Goal: Information Seeking & Learning: Learn about a topic

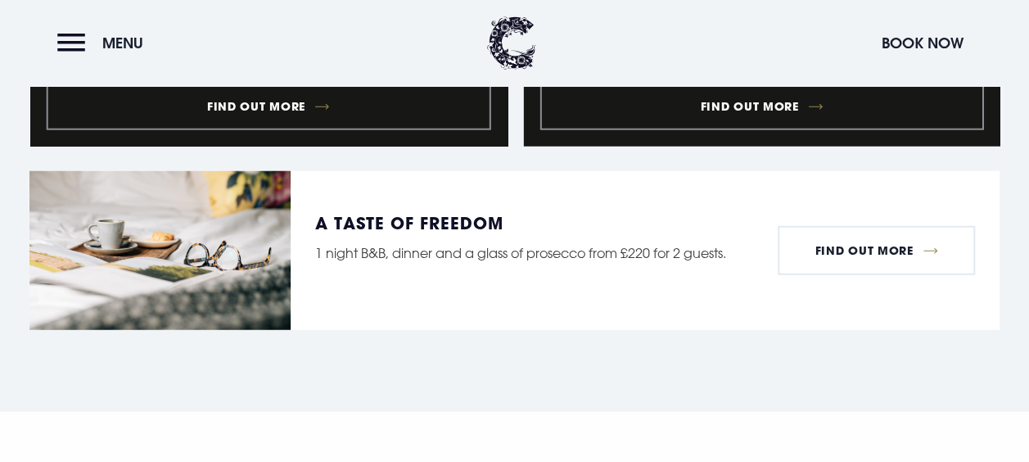
scroll to position [2009, 0]
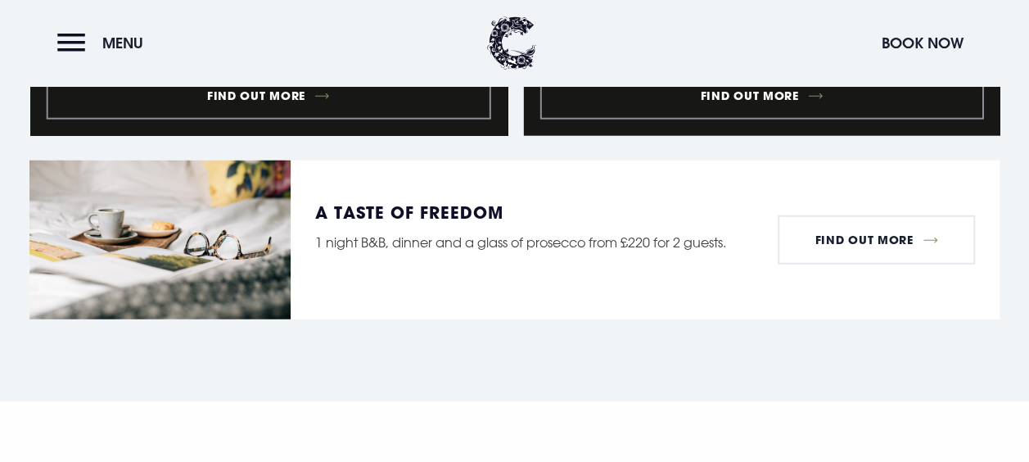
click at [39, 40] on header "Menu Book Now" at bounding box center [514, 43] width 1029 height 86
click at [47, 46] on header "Menu Book Now" at bounding box center [514, 43] width 1029 height 86
click at [92, 47] on button "Menu" at bounding box center [104, 42] width 94 height 35
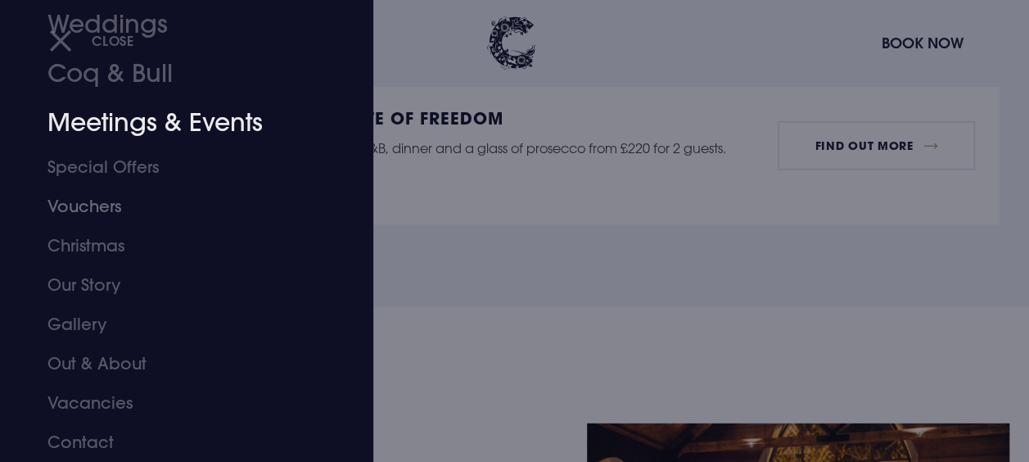
scroll to position [26, 0]
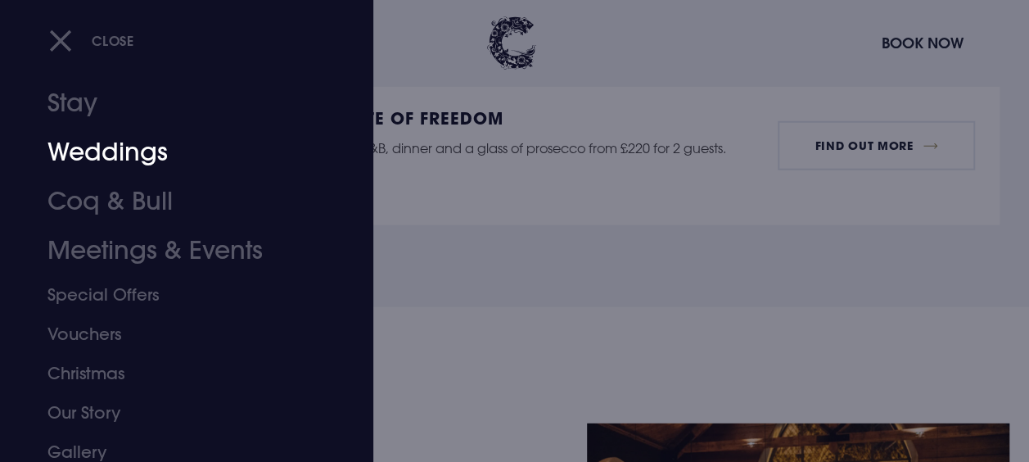
click at [133, 139] on link "Weddings" at bounding box center [175, 152] width 256 height 49
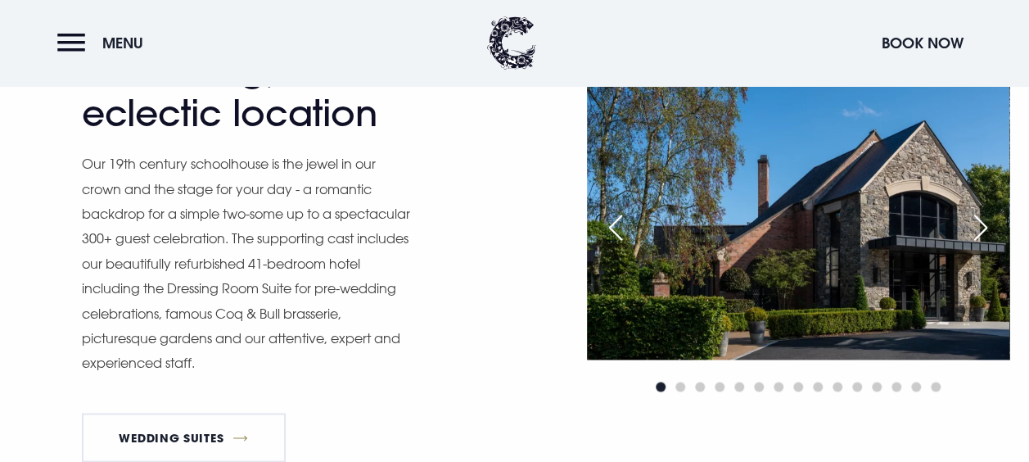
scroll to position [1148, 0]
click at [981, 224] on div "Next slide" at bounding box center [980, 228] width 41 height 36
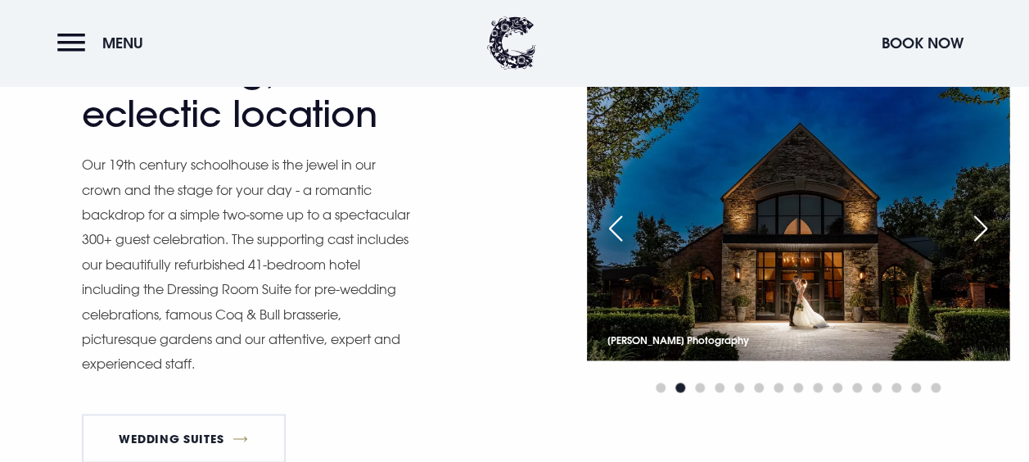
click at [981, 224] on div "Next slide" at bounding box center [980, 228] width 41 height 36
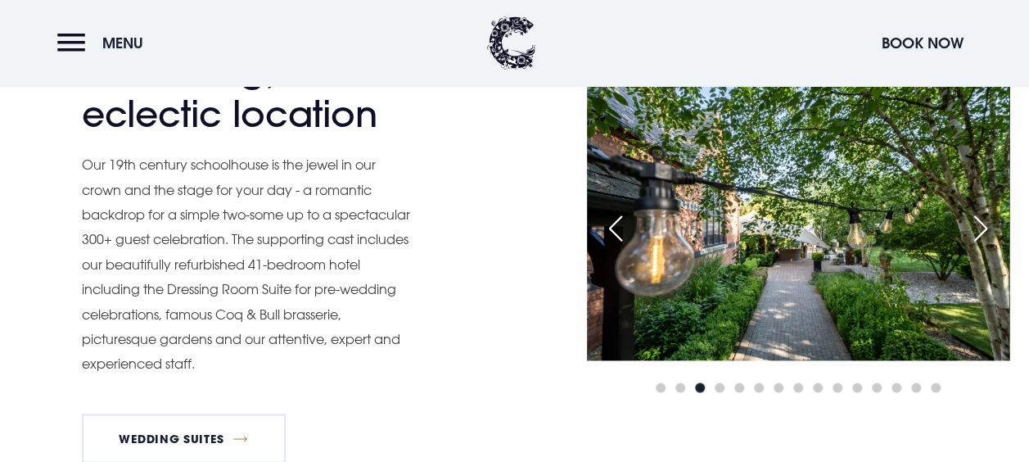
click at [981, 224] on div "Next slide" at bounding box center [980, 228] width 41 height 36
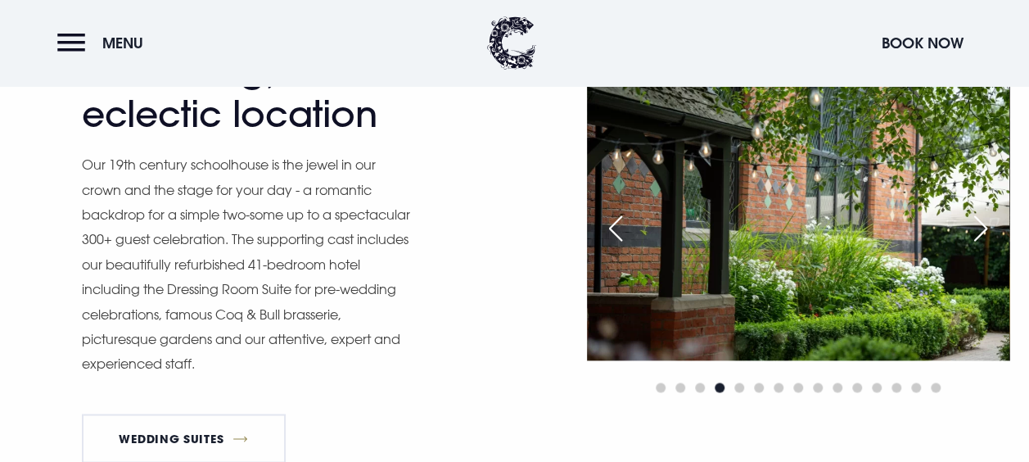
click at [981, 224] on div "Next slide" at bounding box center [980, 228] width 41 height 36
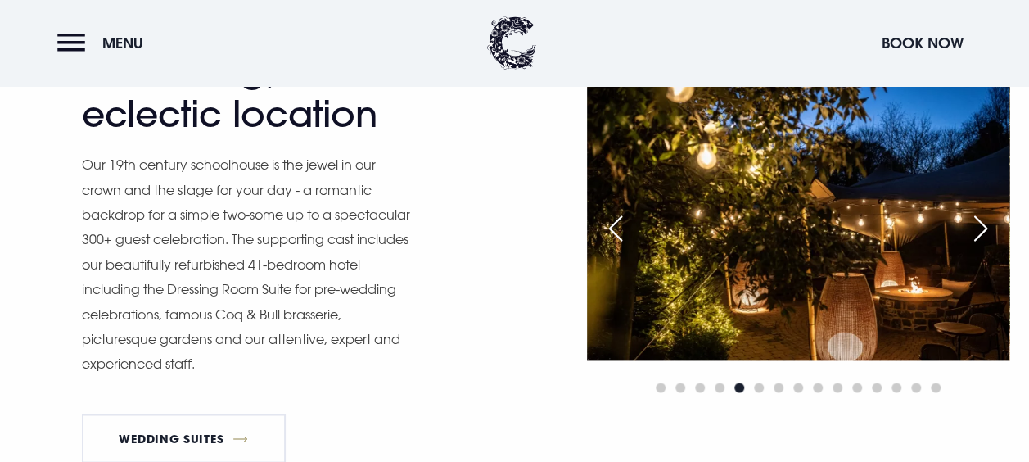
click at [981, 224] on div "Next slide" at bounding box center [980, 228] width 41 height 36
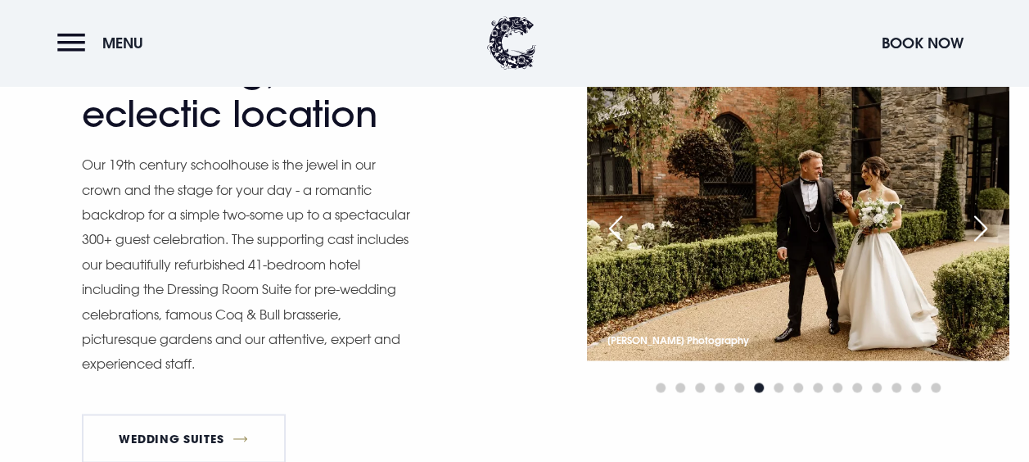
click at [981, 224] on div "Next slide" at bounding box center [980, 228] width 41 height 36
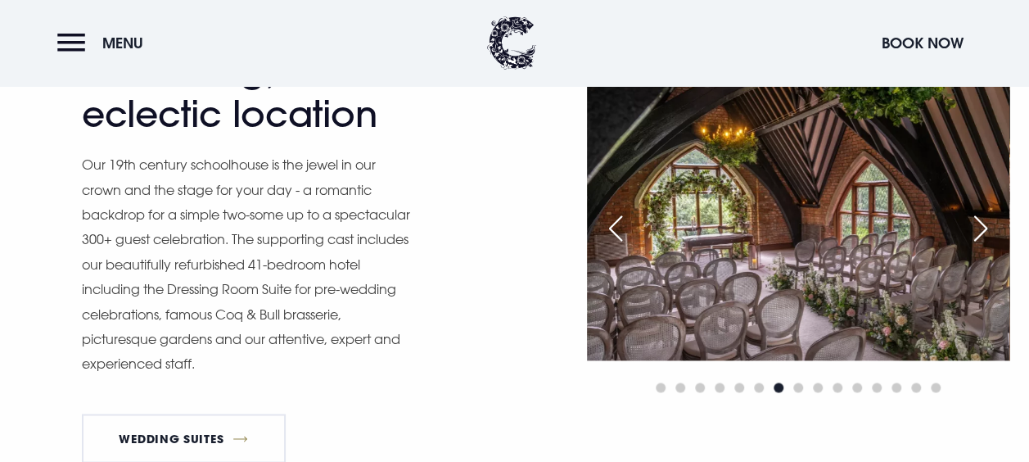
click at [981, 224] on div "Next slide" at bounding box center [980, 228] width 41 height 36
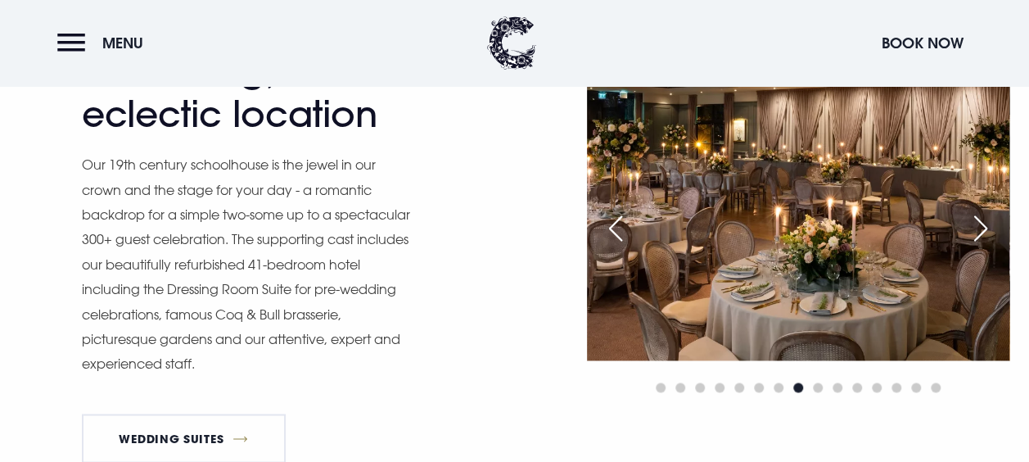
click at [981, 224] on div "Next slide" at bounding box center [980, 228] width 41 height 36
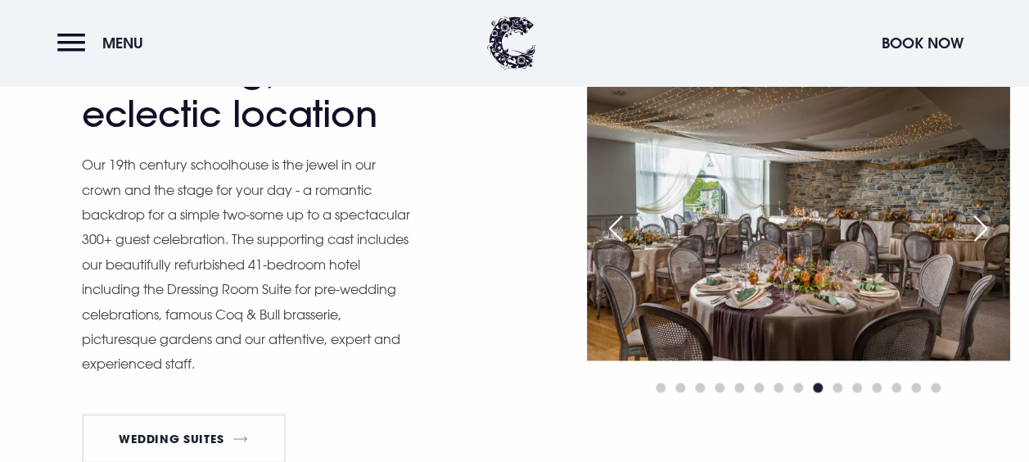
click at [981, 224] on div "Next slide" at bounding box center [980, 228] width 41 height 36
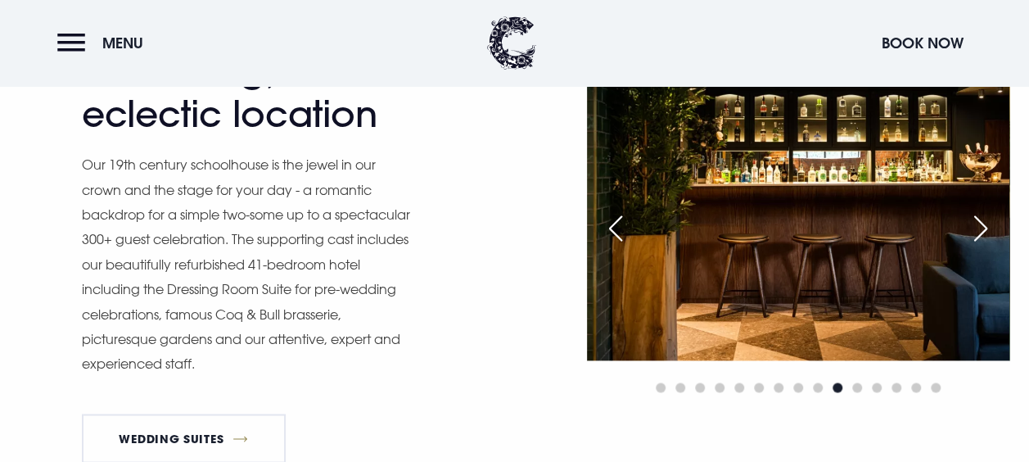
click at [981, 224] on div "Next slide" at bounding box center [980, 228] width 41 height 36
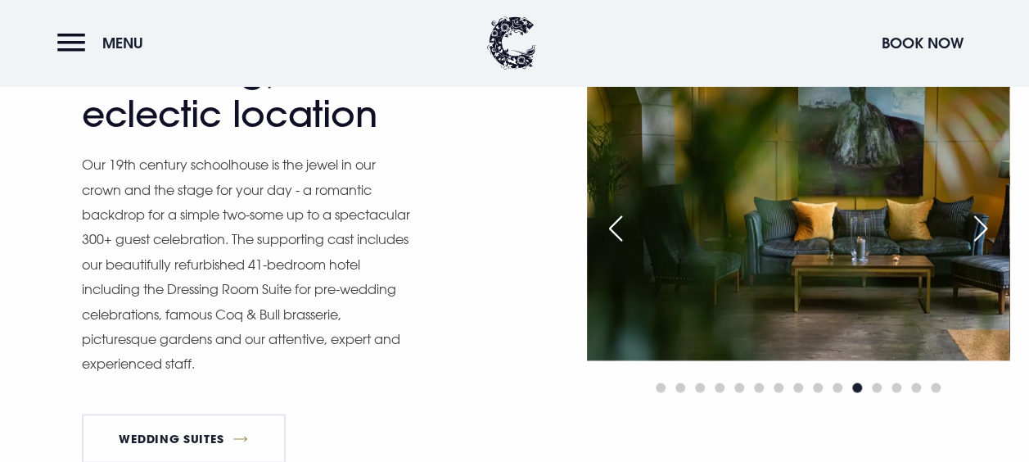
click at [981, 224] on div "Next slide" at bounding box center [980, 228] width 41 height 36
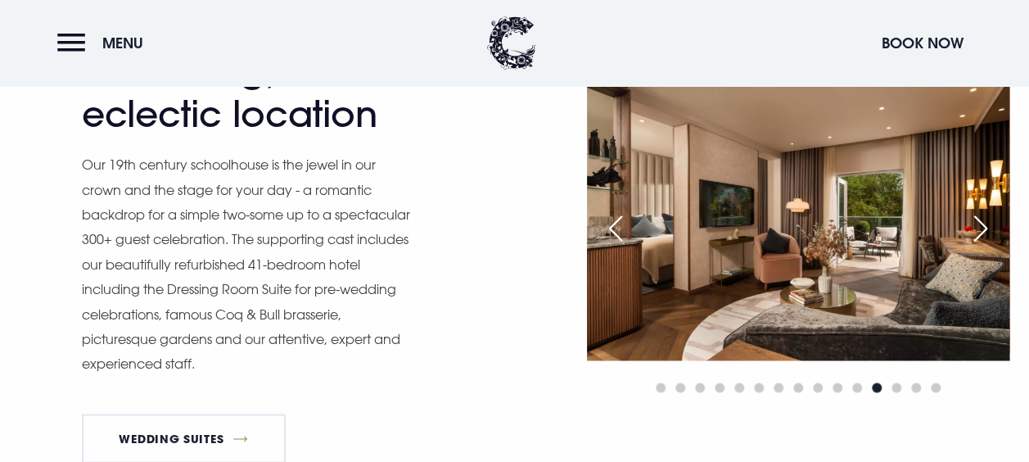
click at [981, 224] on div "Next slide" at bounding box center [980, 228] width 41 height 36
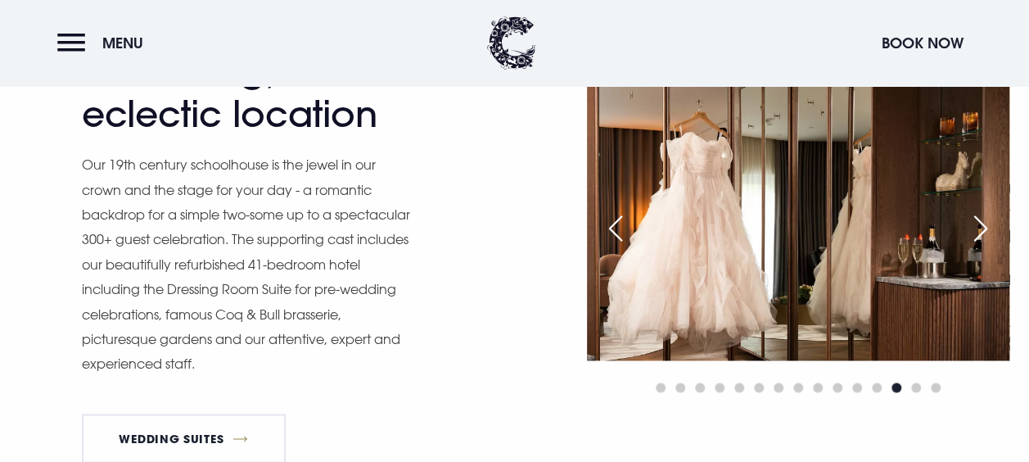
click at [981, 224] on div "Next slide" at bounding box center [980, 228] width 41 height 36
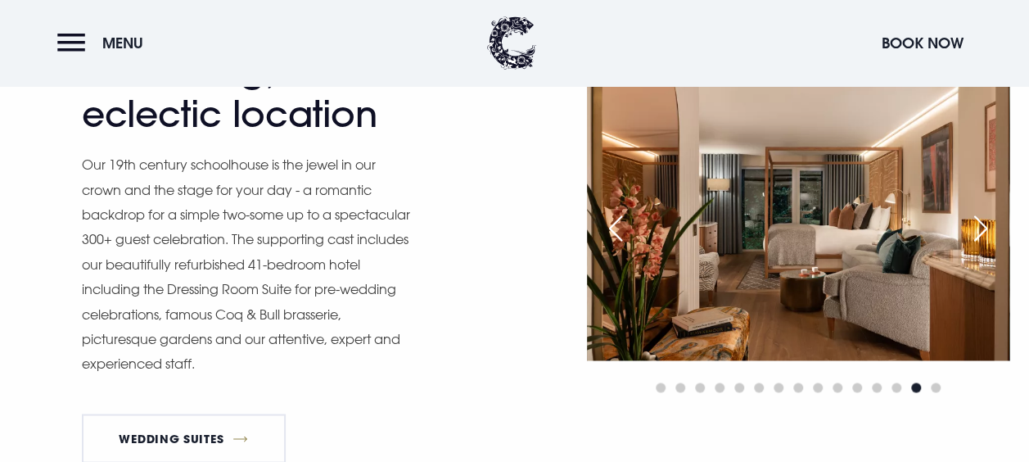
click at [981, 224] on div "Next slide" at bounding box center [980, 228] width 41 height 36
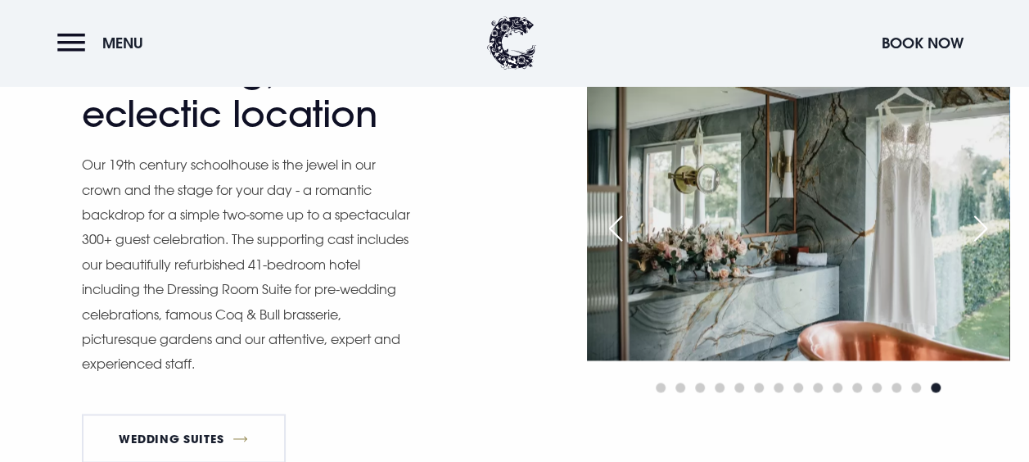
click at [981, 224] on div "Next slide" at bounding box center [980, 228] width 41 height 36
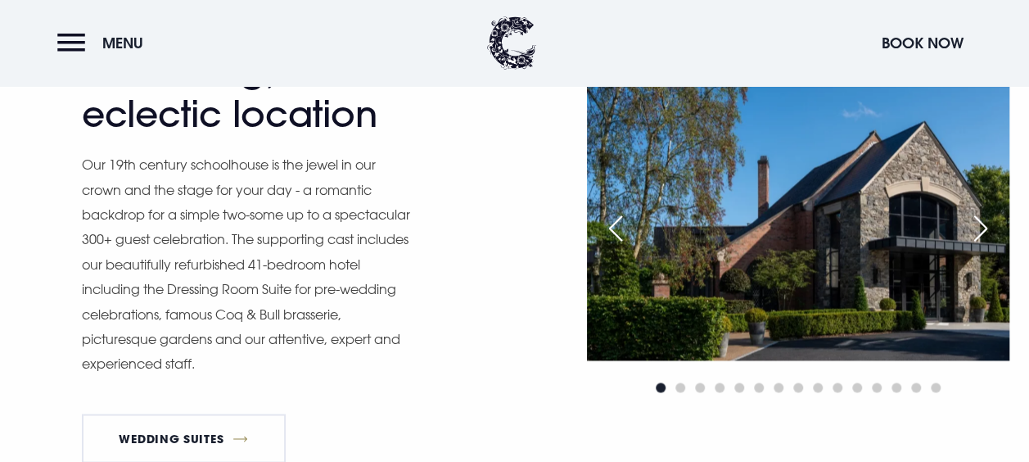
click at [981, 224] on div "Next slide" at bounding box center [980, 228] width 41 height 36
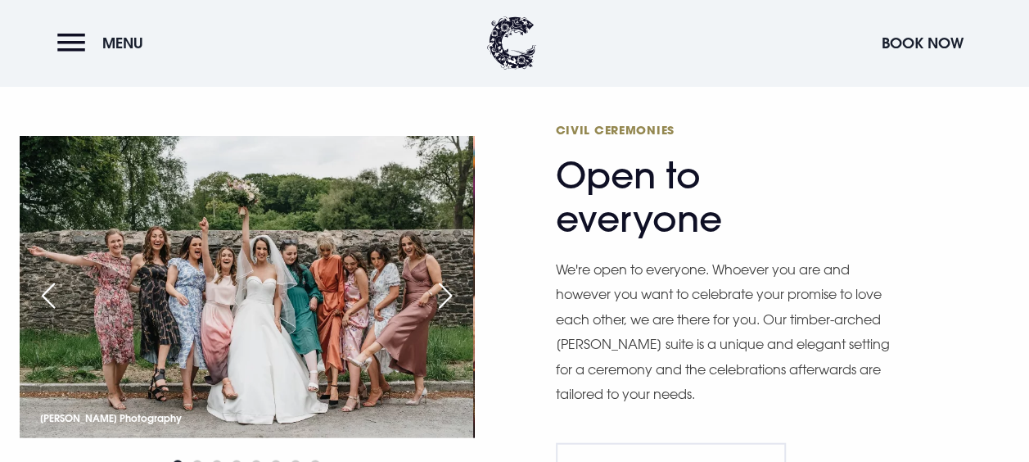
scroll to position [1600, 0]
click at [448, 285] on div "Next slide" at bounding box center [445, 295] width 41 height 36
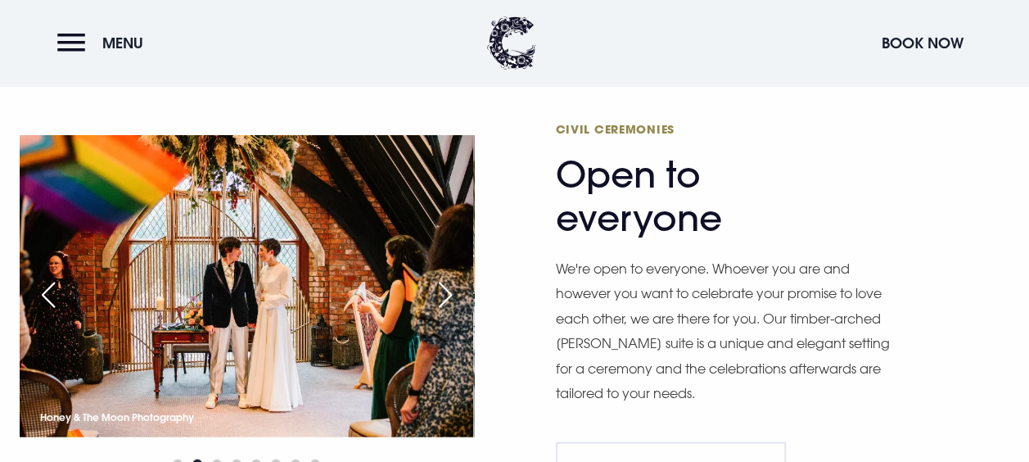
click at [448, 290] on div "Next slide" at bounding box center [445, 295] width 41 height 36
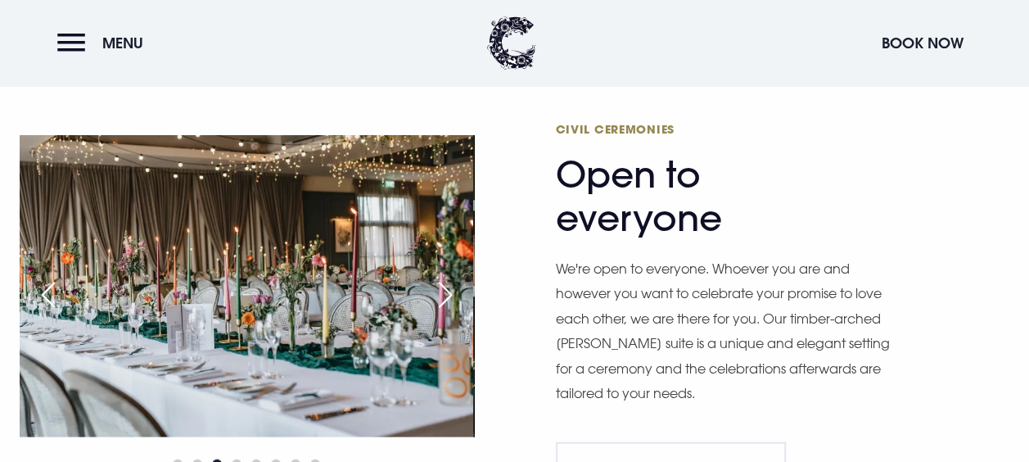
click at [448, 290] on div "Next slide" at bounding box center [445, 295] width 41 height 36
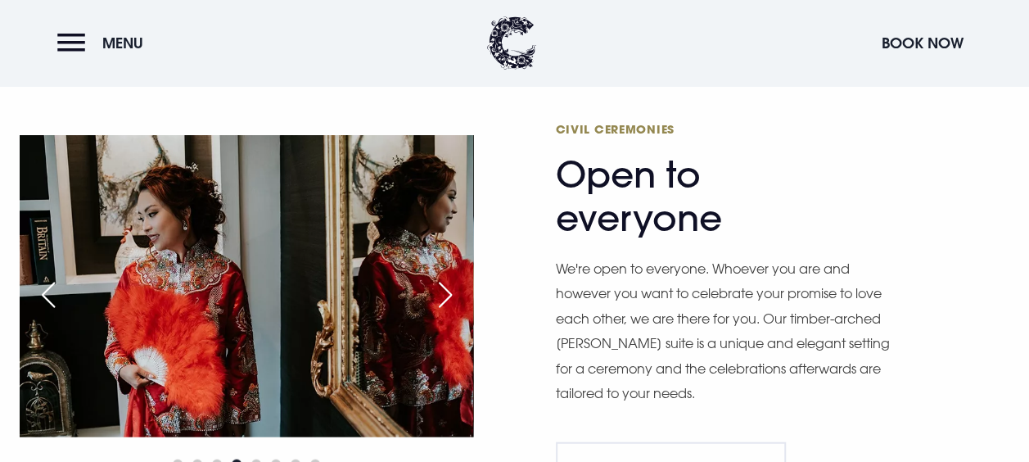
click at [448, 290] on div "Next slide" at bounding box center [445, 295] width 41 height 36
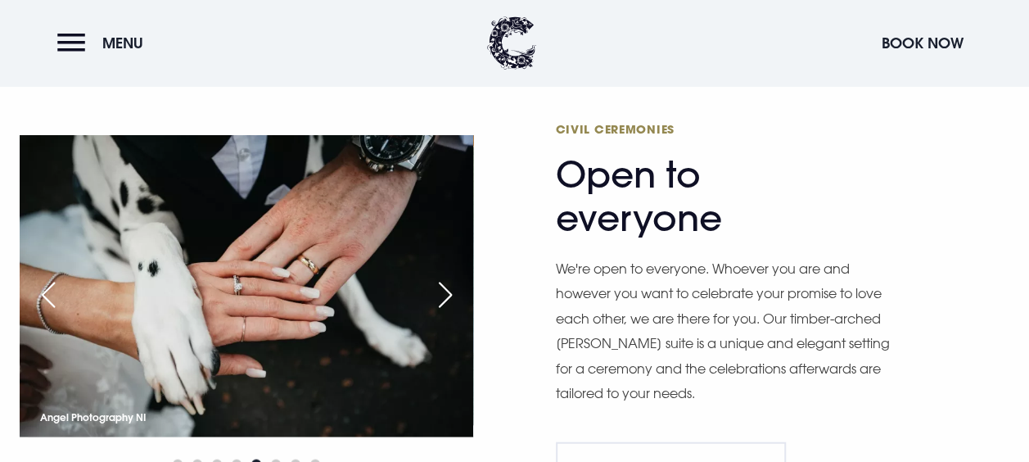
click at [448, 290] on div "Next slide" at bounding box center [445, 295] width 41 height 36
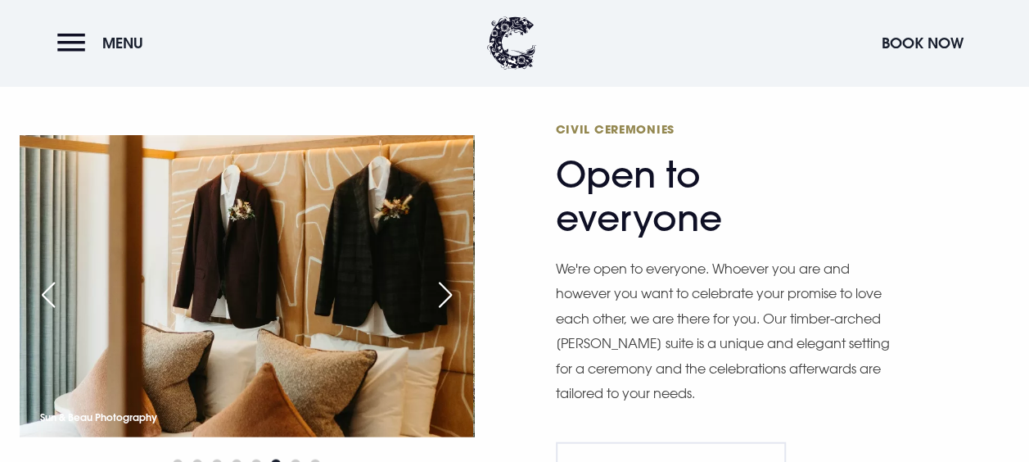
click at [448, 290] on div "Next slide" at bounding box center [445, 295] width 41 height 36
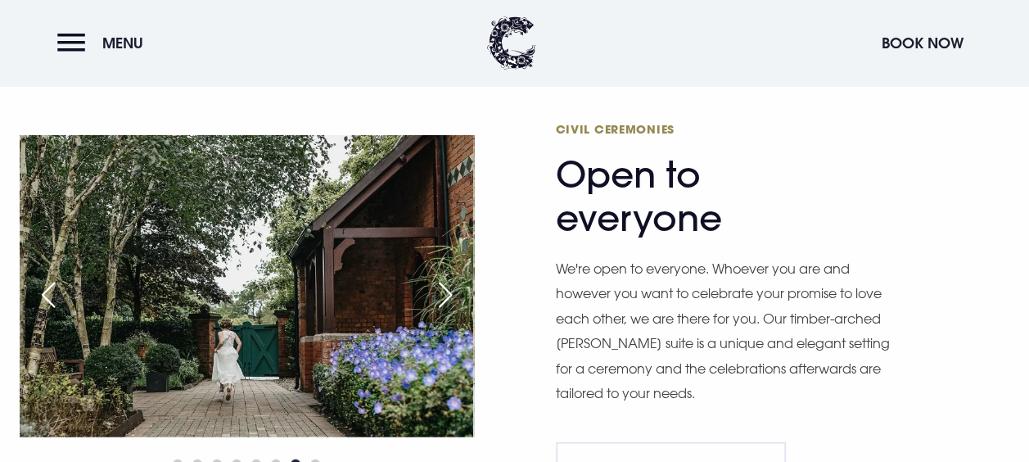
click at [448, 290] on div "Next slide" at bounding box center [445, 295] width 41 height 36
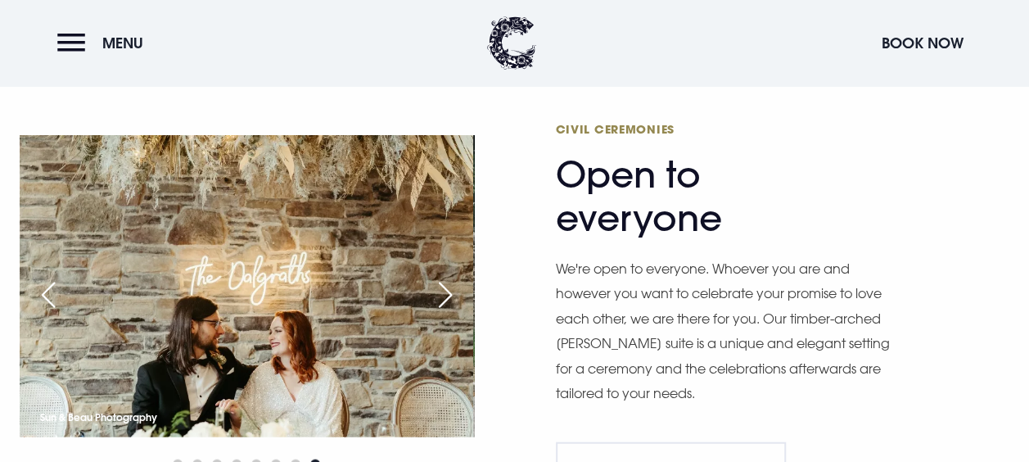
click at [448, 290] on div "Next slide" at bounding box center [445, 295] width 41 height 36
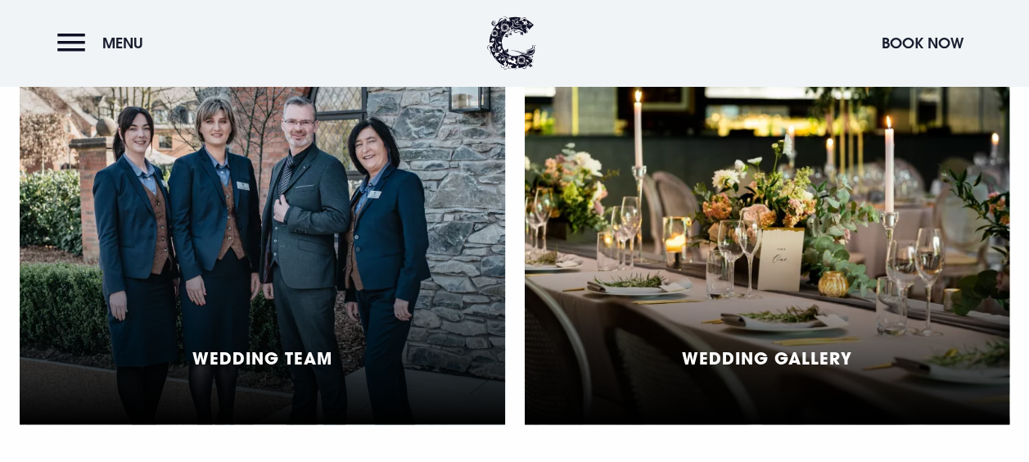
scroll to position [3652, 0]
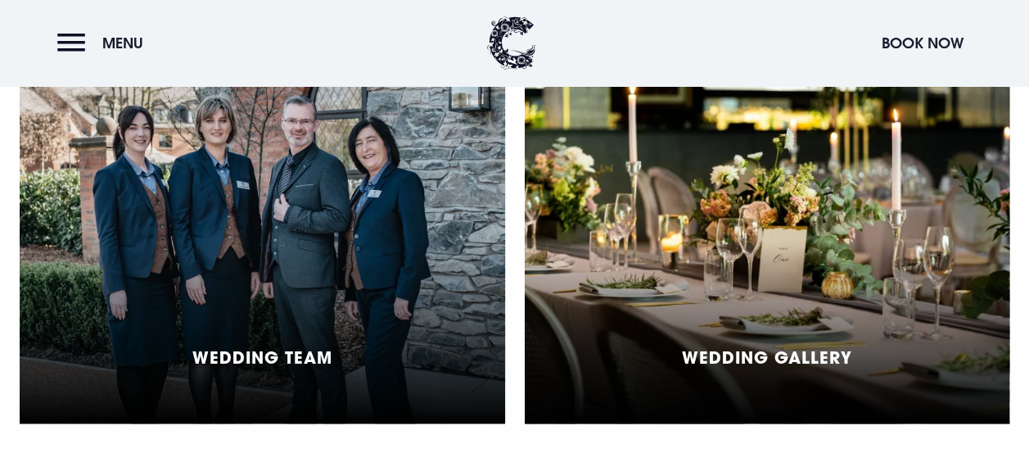
click at [735, 233] on div "Wedding Gallery" at bounding box center [767, 240] width 485 height 365
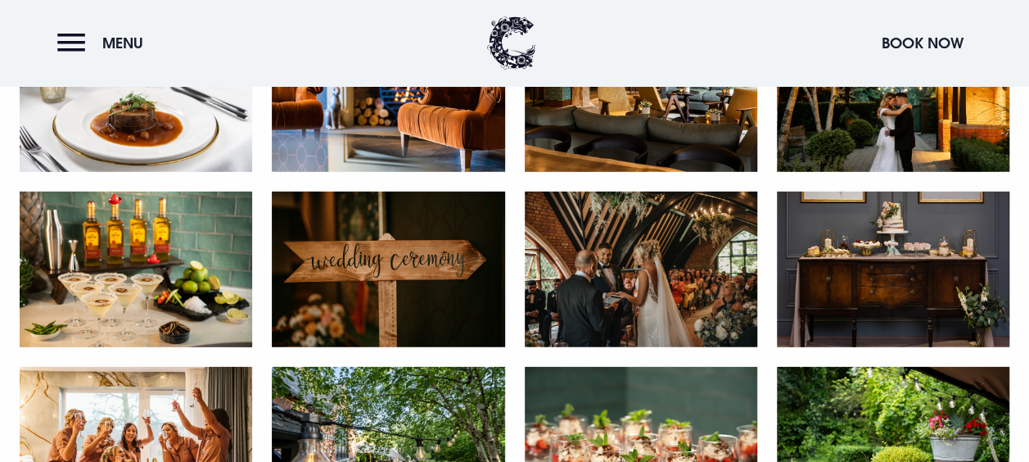
scroll to position [2282, 0]
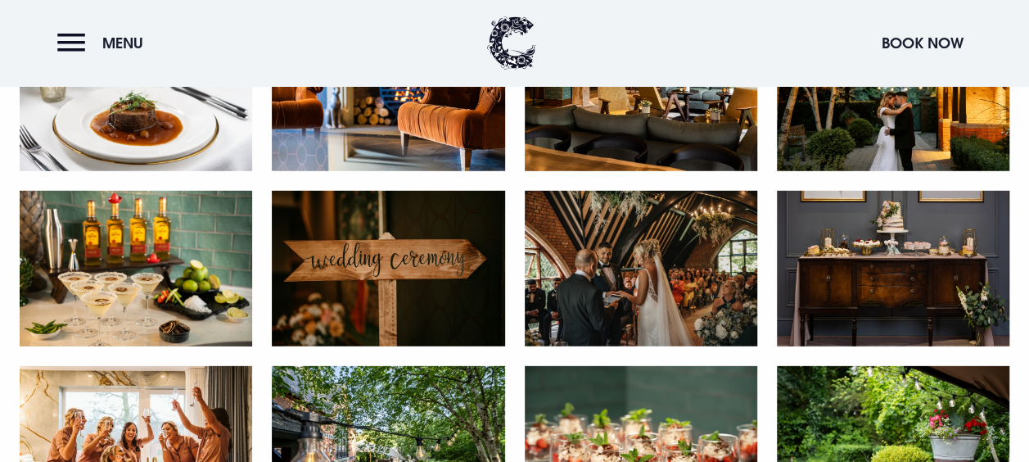
click at [639, 277] on img at bounding box center [641, 269] width 232 height 156
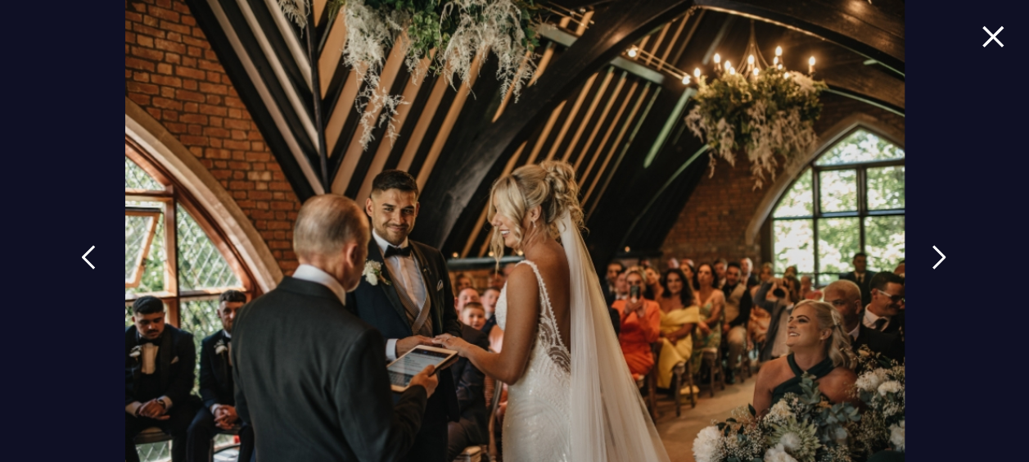
scroll to position [83, 0]
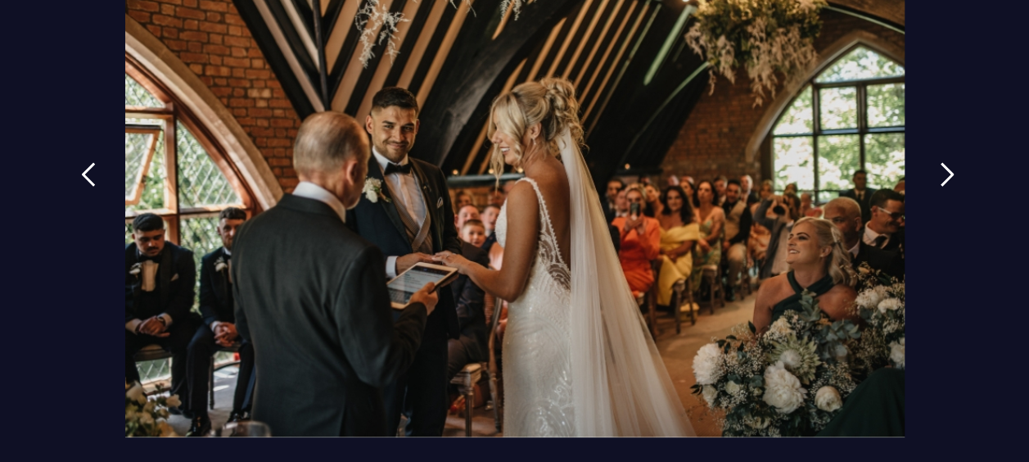
click at [928, 183] on link at bounding box center [947, 186] width 41 height 75
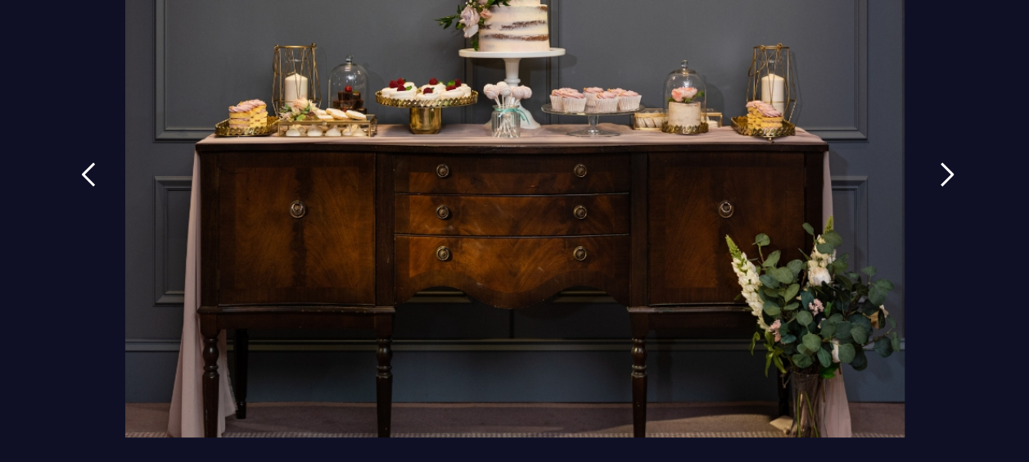
click at [928, 183] on link at bounding box center [947, 186] width 41 height 75
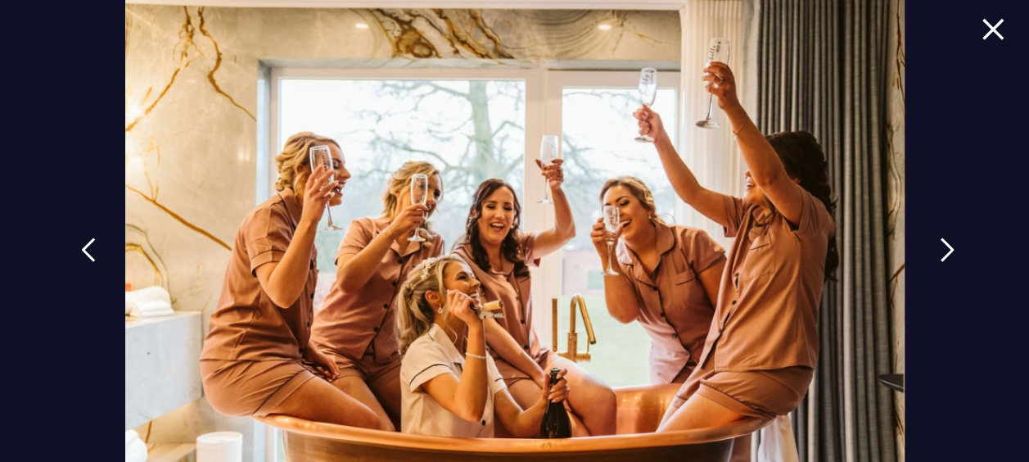
scroll to position [8, 0]
click at [927, 241] on link at bounding box center [947, 260] width 41 height 75
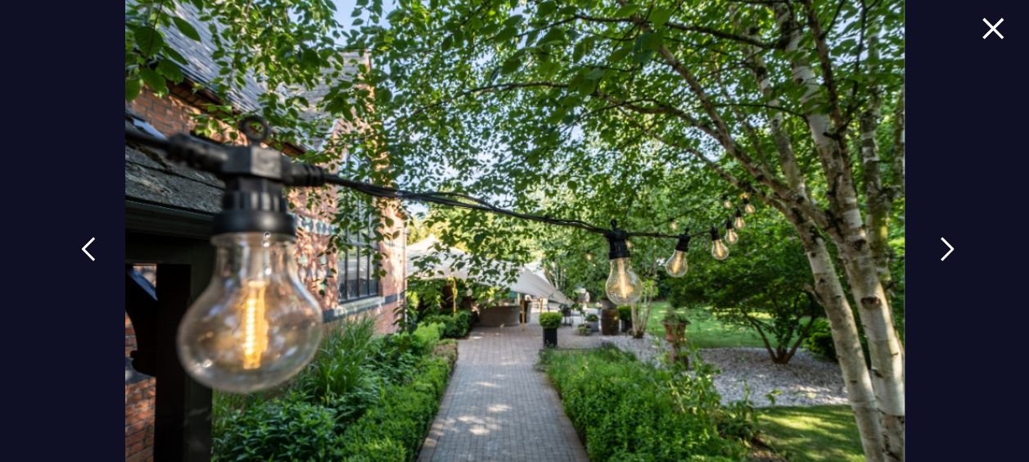
click at [927, 249] on link at bounding box center [947, 260] width 41 height 75
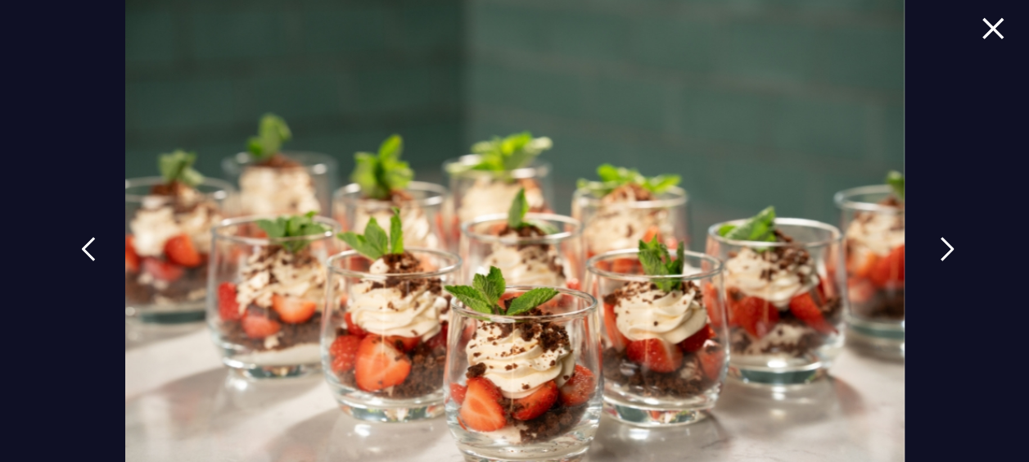
click at [927, 249] on link at bounding box center [947, 260] width 41 height 75
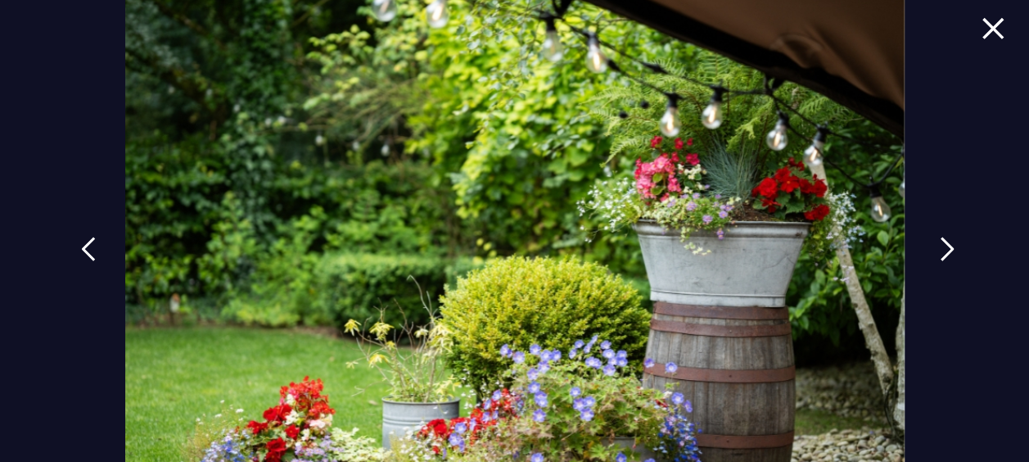
drag, startPoint x: 927, startPoint y: 249, endPoint x: 934, endPoint y: 242, distance: 9.3
click at [934, 242] on link at bounding box center [947, 260] width 41 height 75
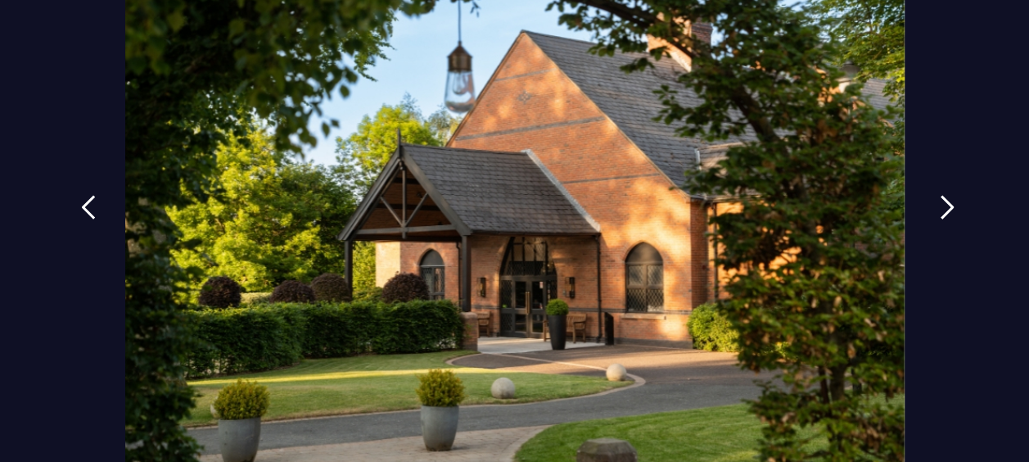
scroll to position [62, 0]
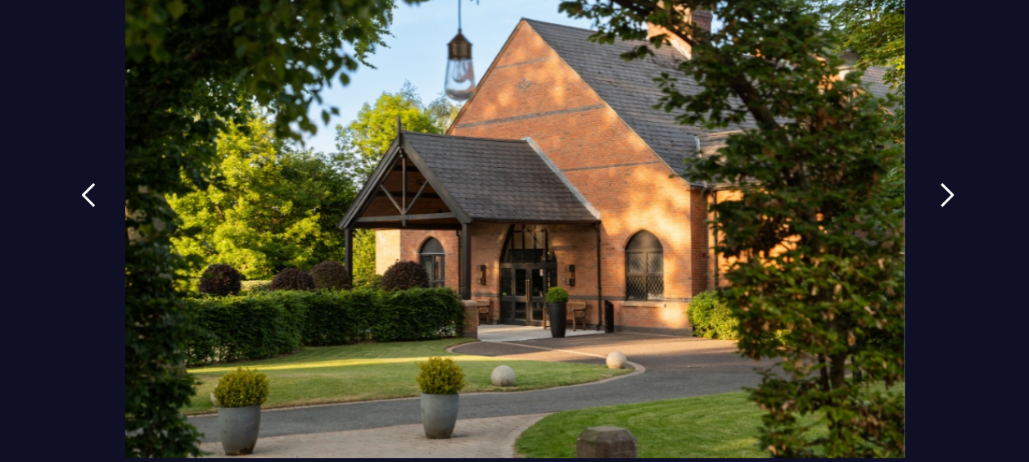
click at [940, 198] on img at bounding box center [947, 195] width 15 height 25
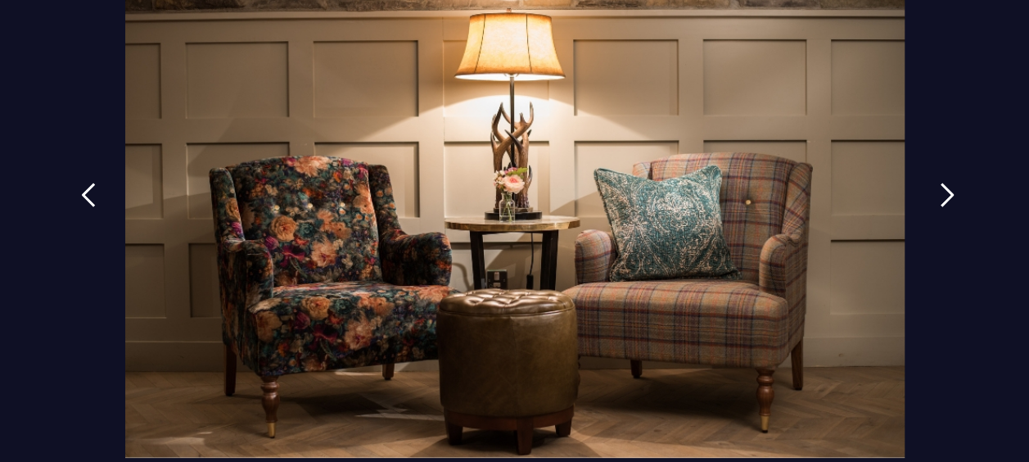
click at [940, 198] on img at bounding box center [947, 195] width 15 height 25
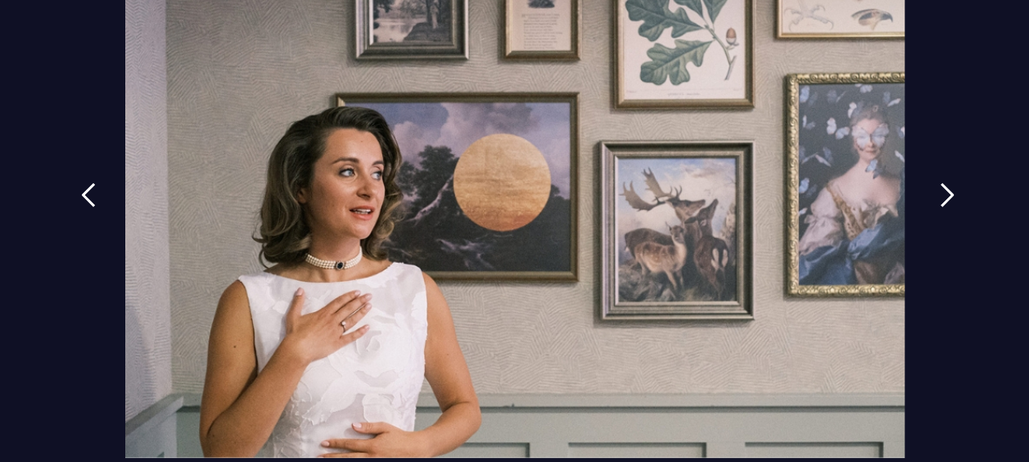
click at [940, 198] on img at bounding box center [947, 195] width 15 height 25
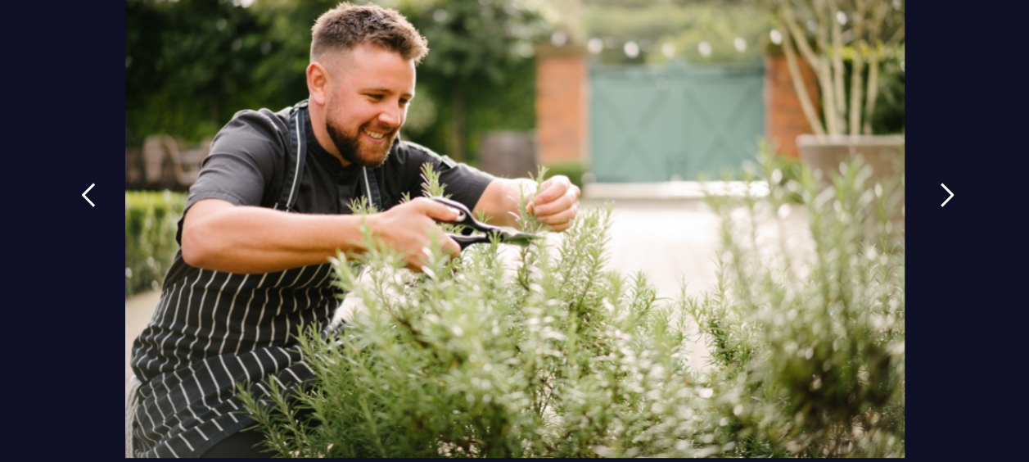
click at [940, 198] on img at bounding box center [947, 195] width 15 height 25
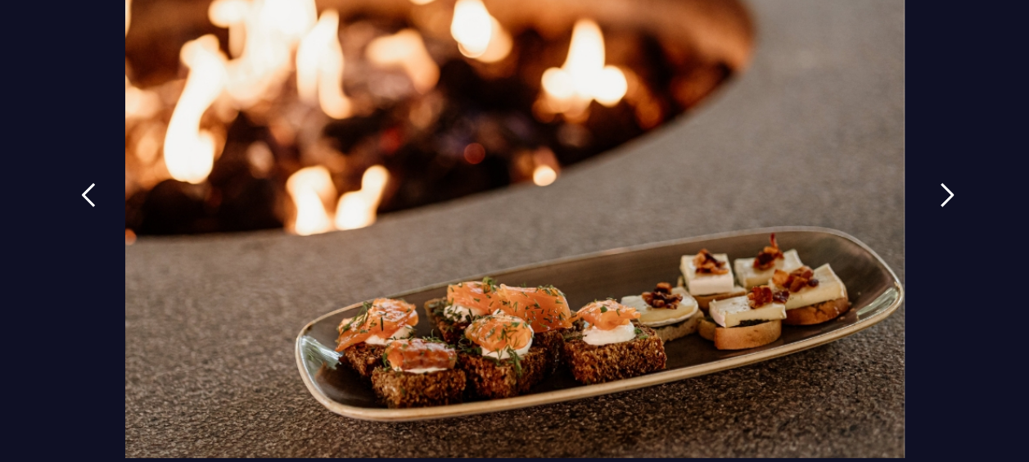
click at [940, 198] on img at bounding box center [947, 195] width 15 height 25
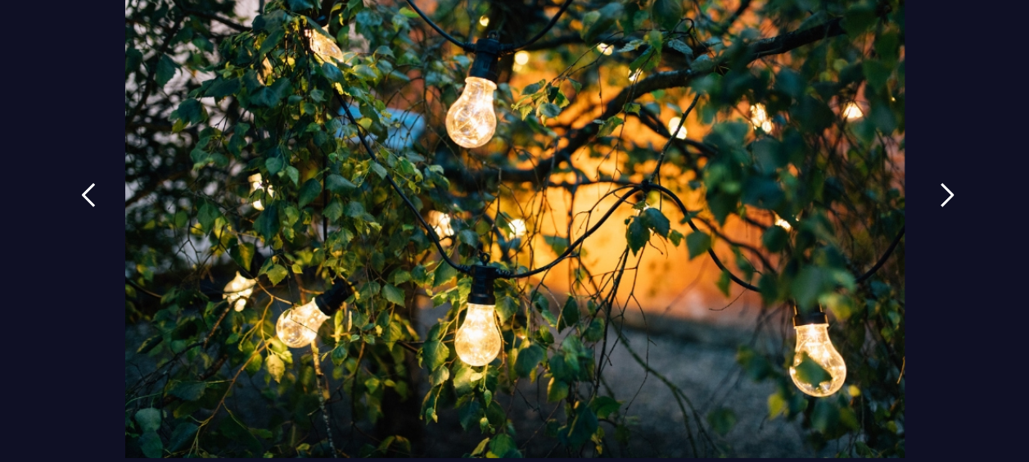
click at [940, 198] on img at bounding box center [947, 195] width 15 height 25
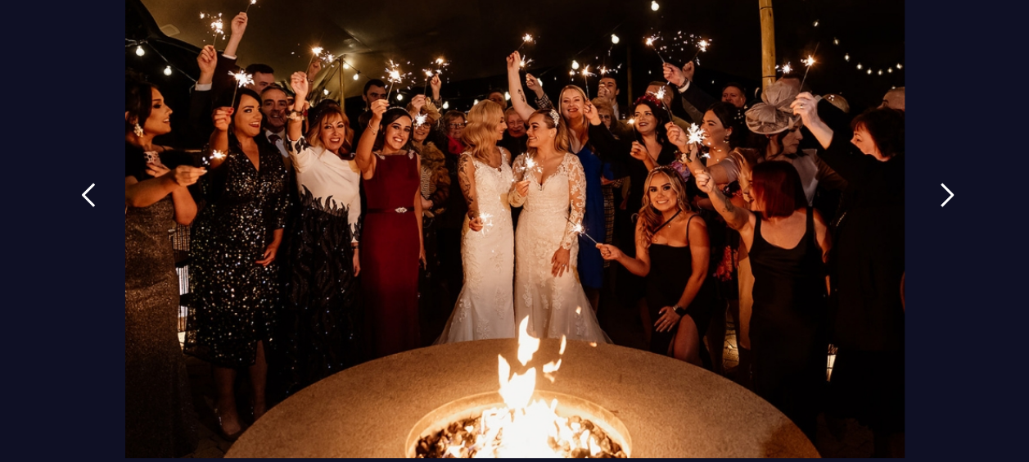
click at [940, 198] on img at bounding box center [947, 195] width 15 height 25
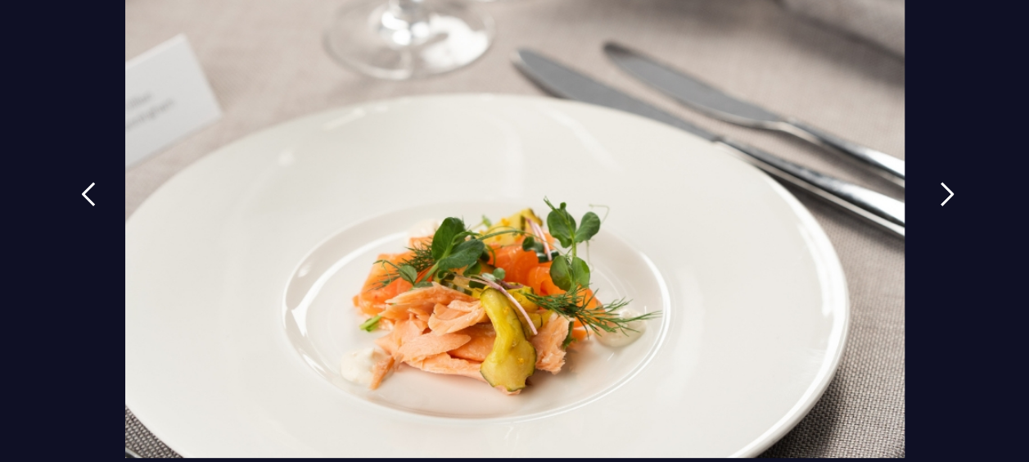
click at [940, 198] on img at bounding box center [947, 194] width 15 height 25
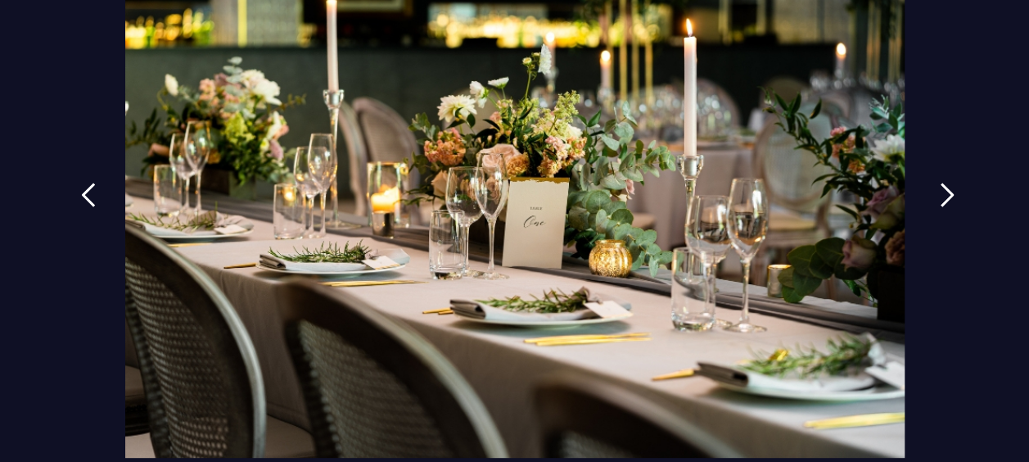
click at [940, 198] on img at bounding box center [947, 195] width 15 height 25
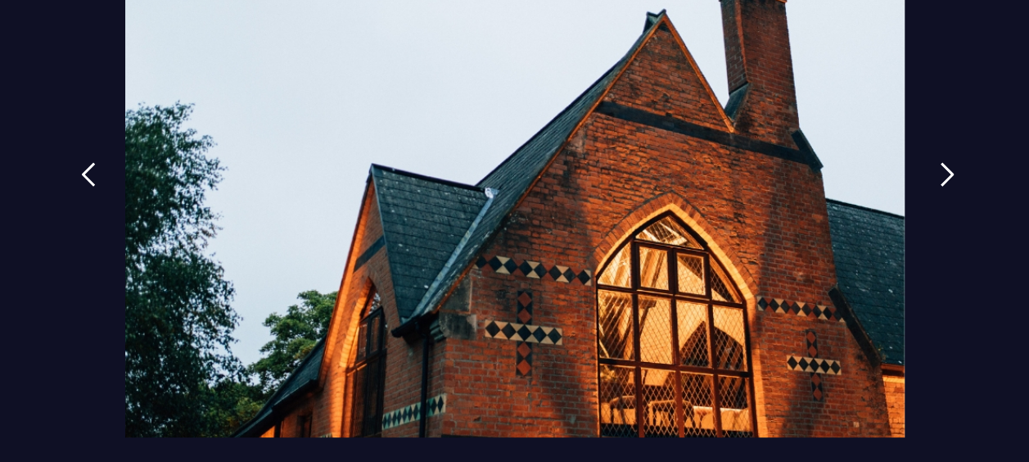
click at [938, 198] on link at bounding box center [947, 186] width 41 height 75
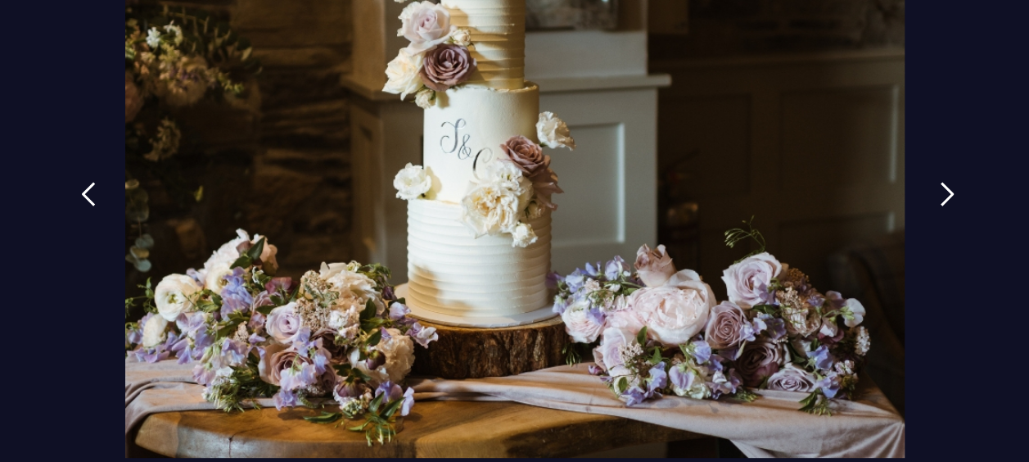
scroll to position [61, 0]
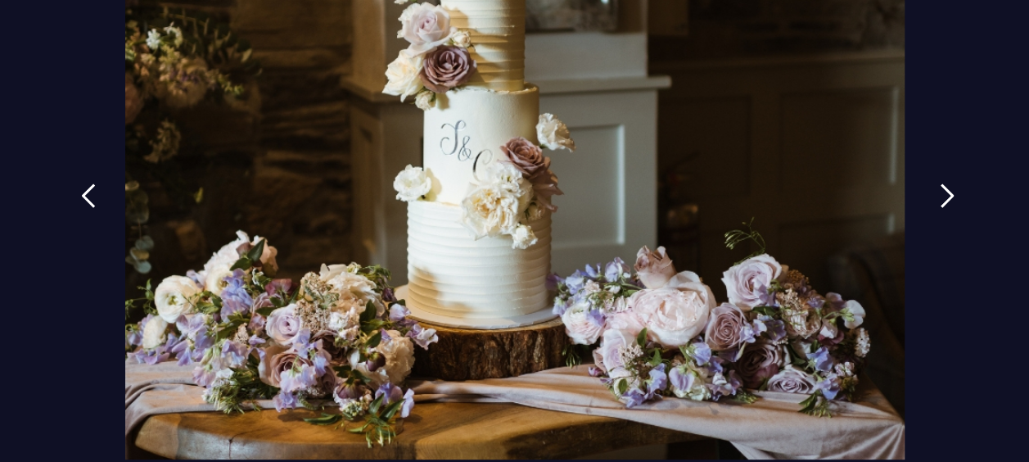
click at [940, 198] on img at bounding box center [947, 195] width 15 height 25
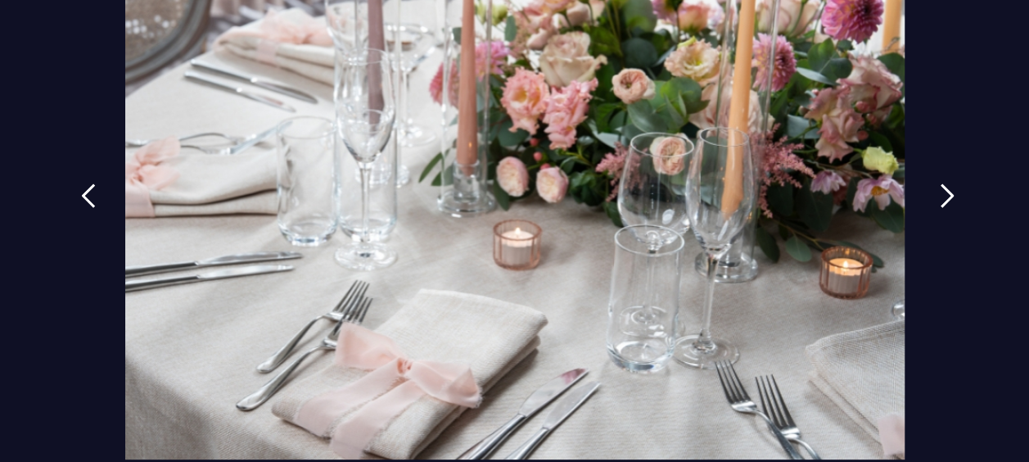
click at [940, 198] on img at bounding box center [947, 195] width 15 height 25
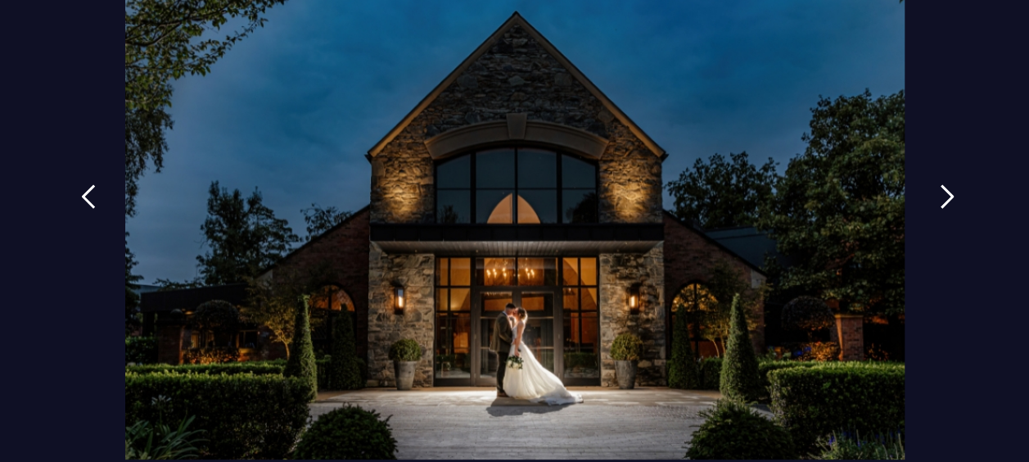
click at [940, 198] on img at bounding box center [947, 196] width 15 height 25
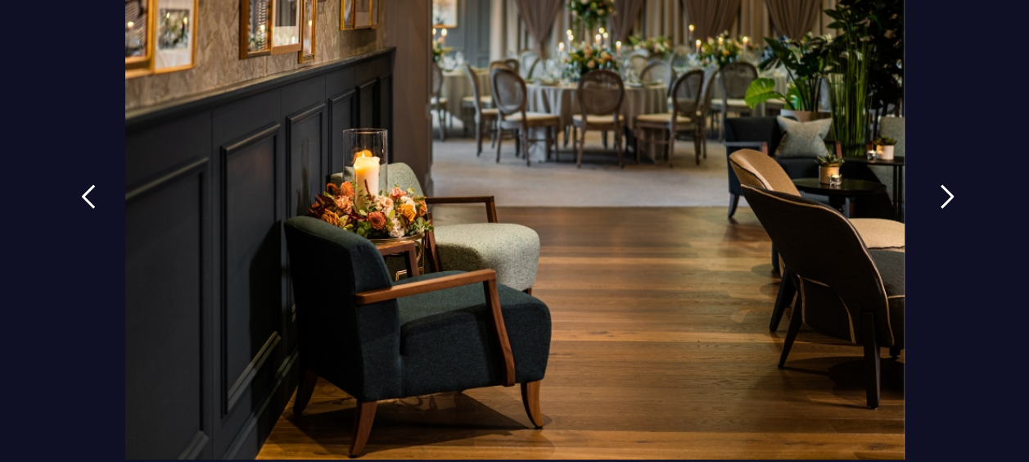
click at [940, 198] on img at bounding box center [947, 196] width 15 height 25
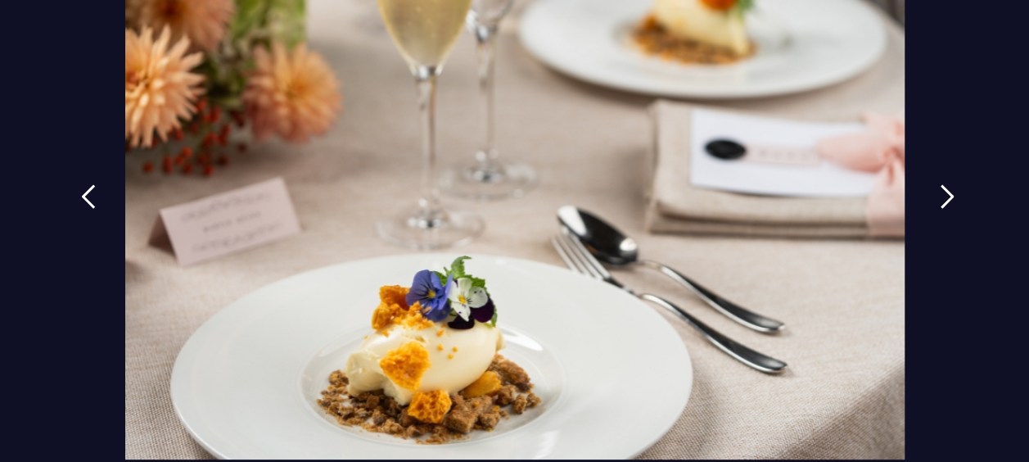
click at [940, 198] on img at bounding box center [947, 196] width 15 height 25
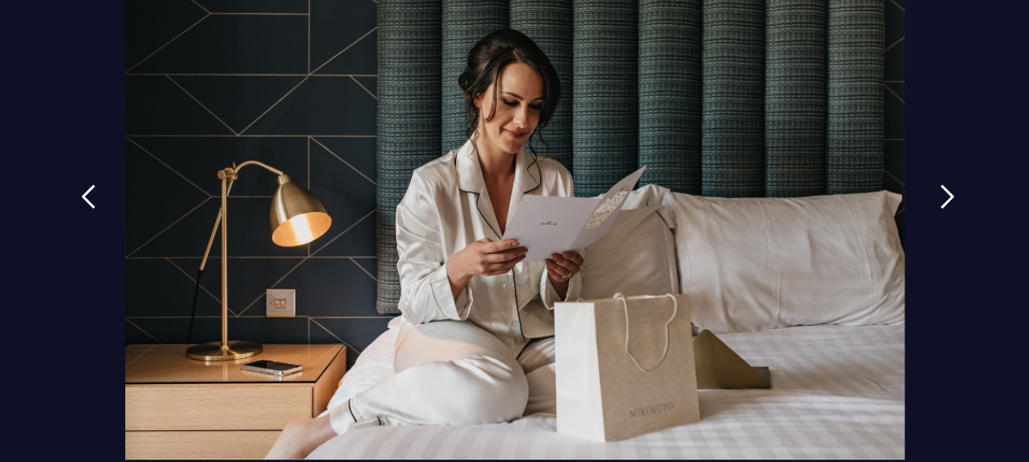
click at [940, 198] on img at bounding box center [947, 196] width 15 height 25
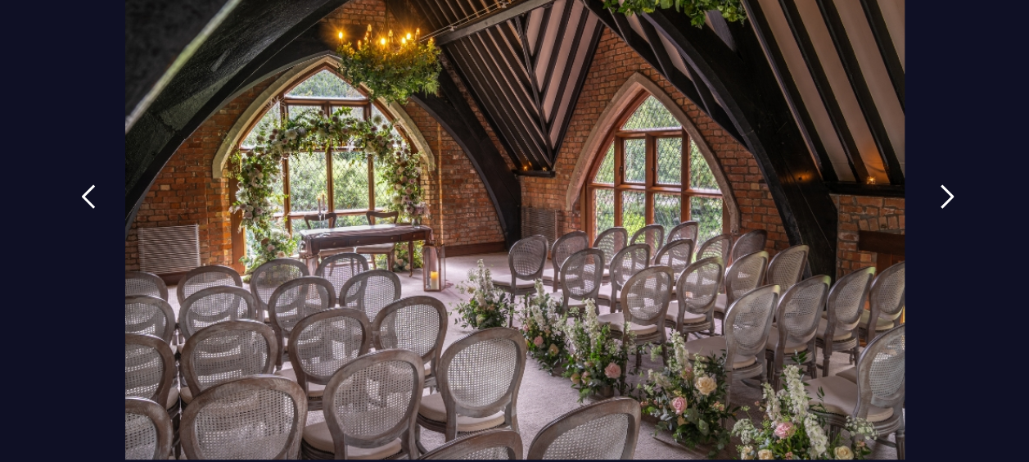
click at [940, 198] on img at bounding box center [947, 196] width 15 height 25
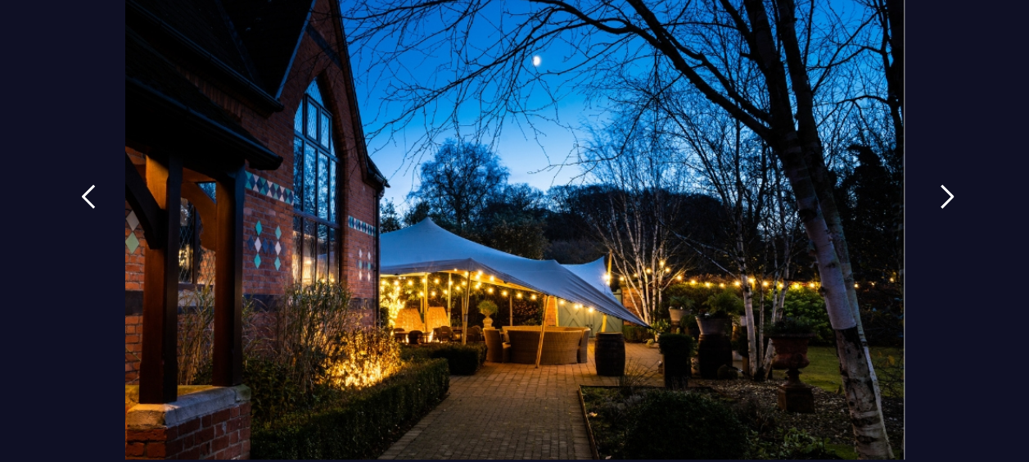
click at [940, 198] on img at bounding box center [947, 196] width 15 height 25
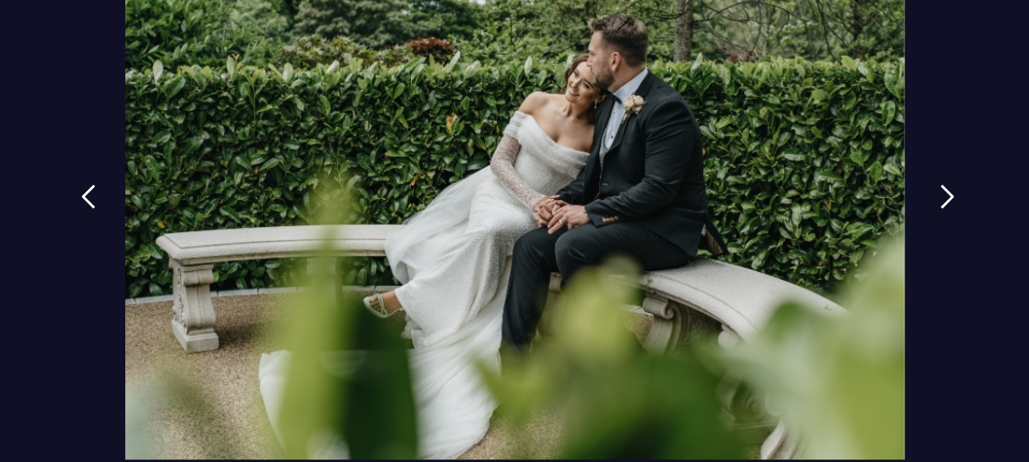
click at [940, 198] on img at bounding box center [947, 196] width 15 height 25
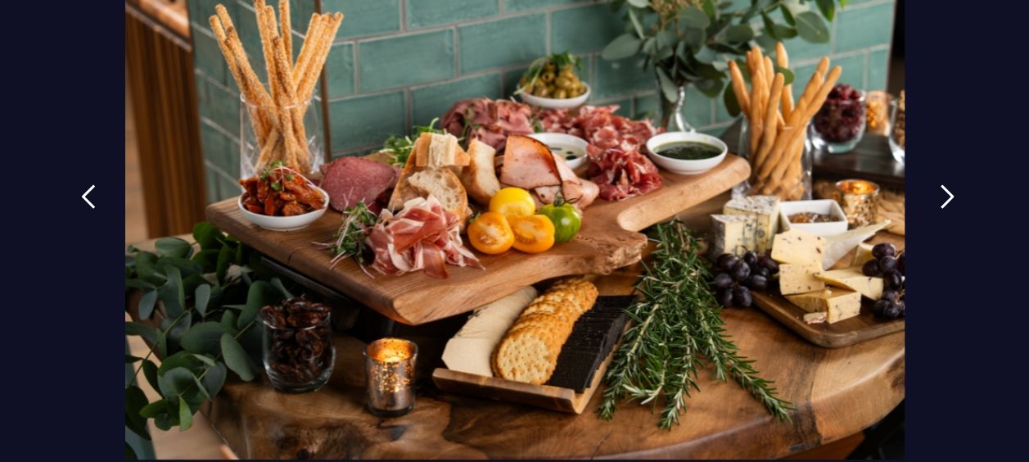
click at [940, 198] on img at bounding box center [947, 196] width 15 height 25
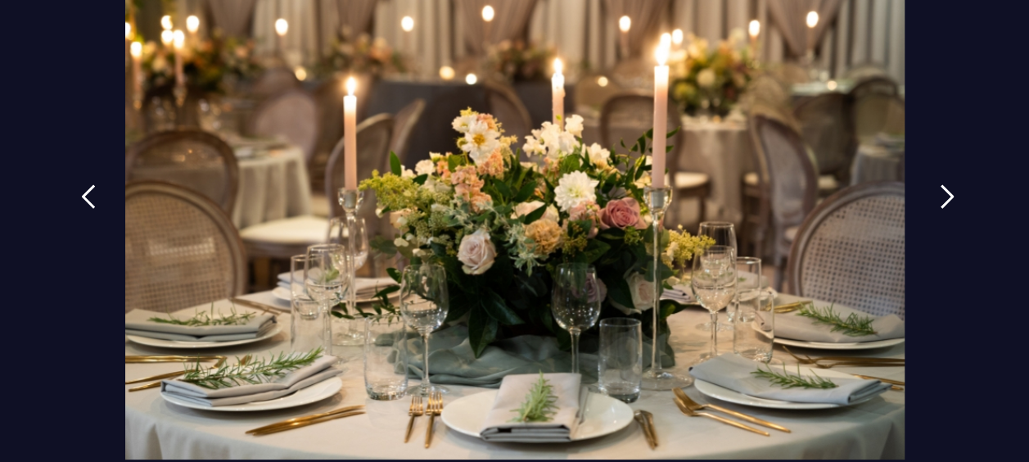
click at [940, 198] on img at bounding box center [947, 196] width 15 height 25
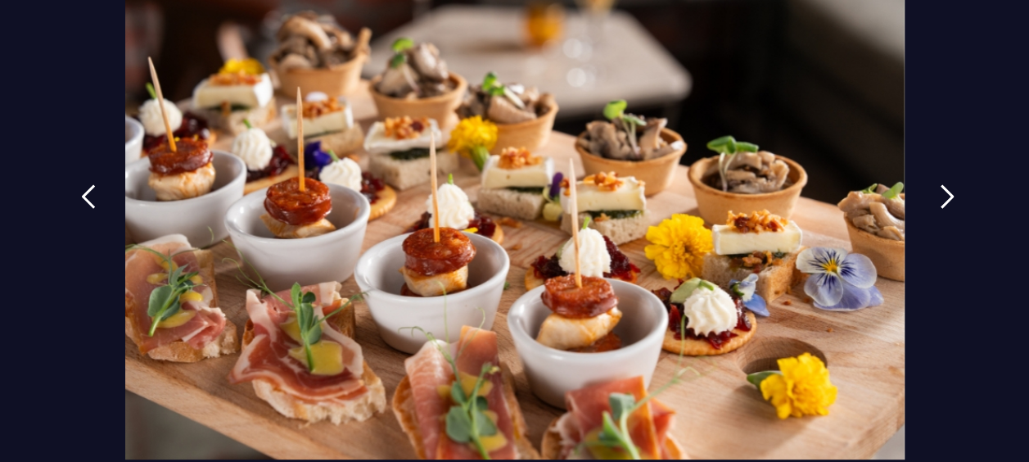
click at [940, 198] on img at bounding box center [947, 196] width 15 height 25
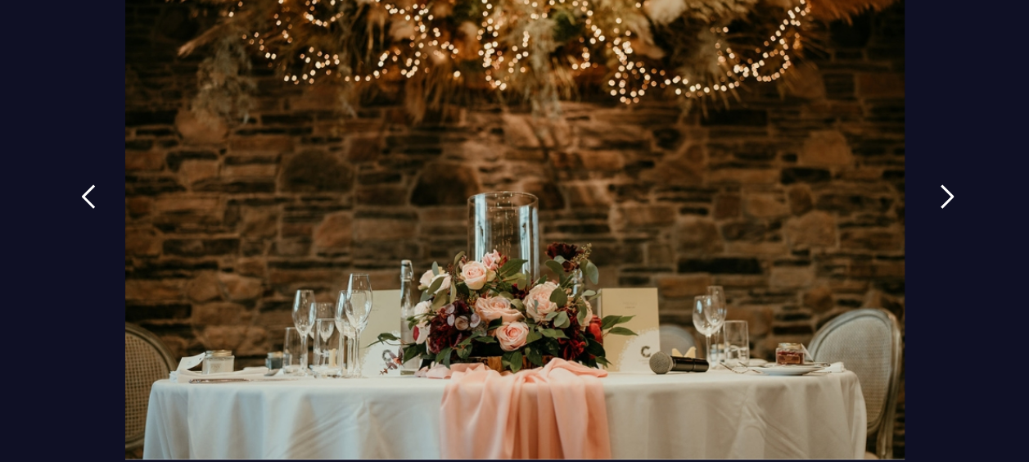
click at [940, 198] on img at bounding box center [947, 196] width 15 height 25
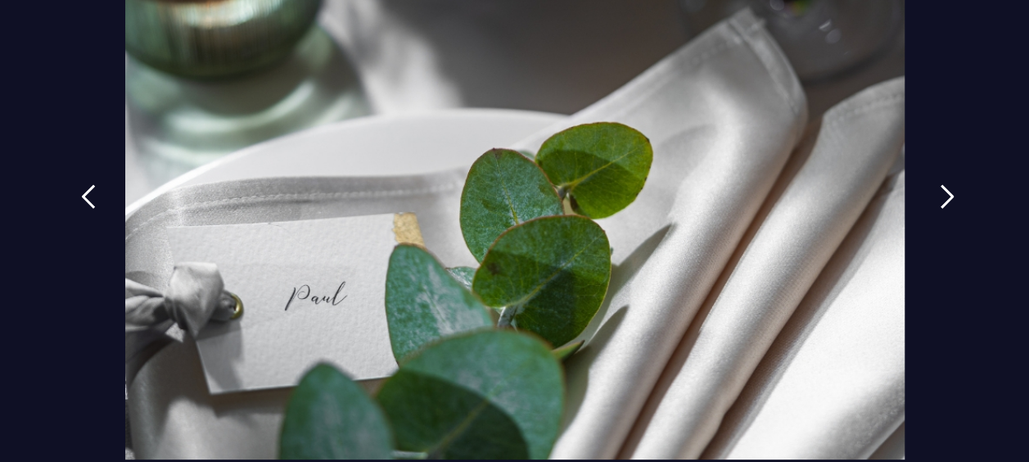
click at [940, 198] on img at bounding box center [947, 196] width 15 height 25
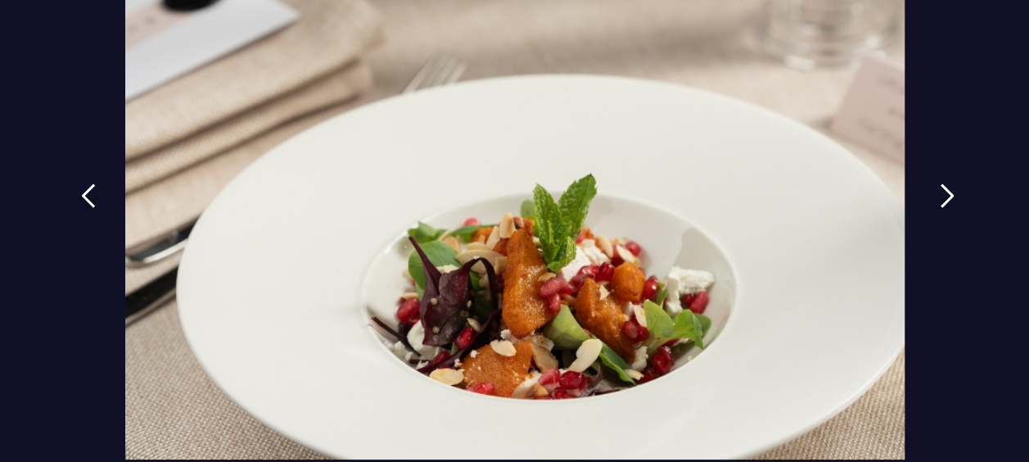
click at [940, 198] on img at bounding box center [947, 195] width 15 height 25
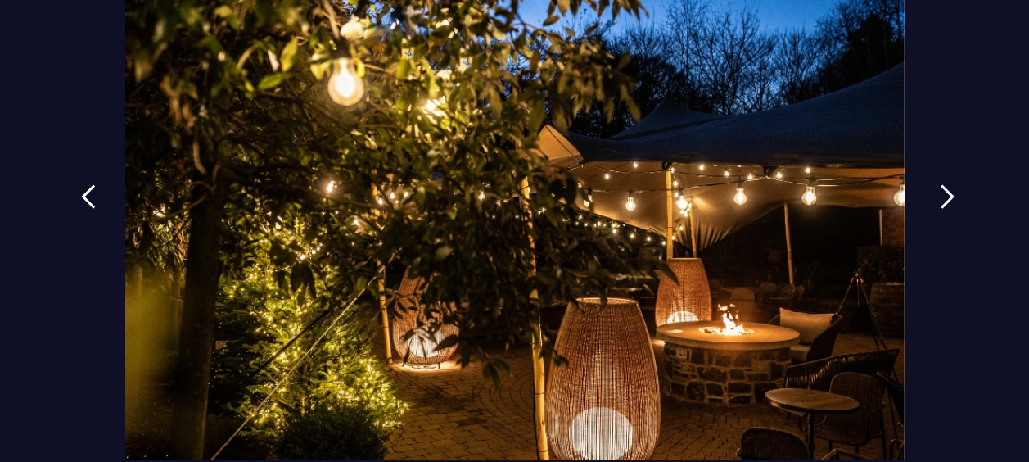
scroll to position [0, 0]
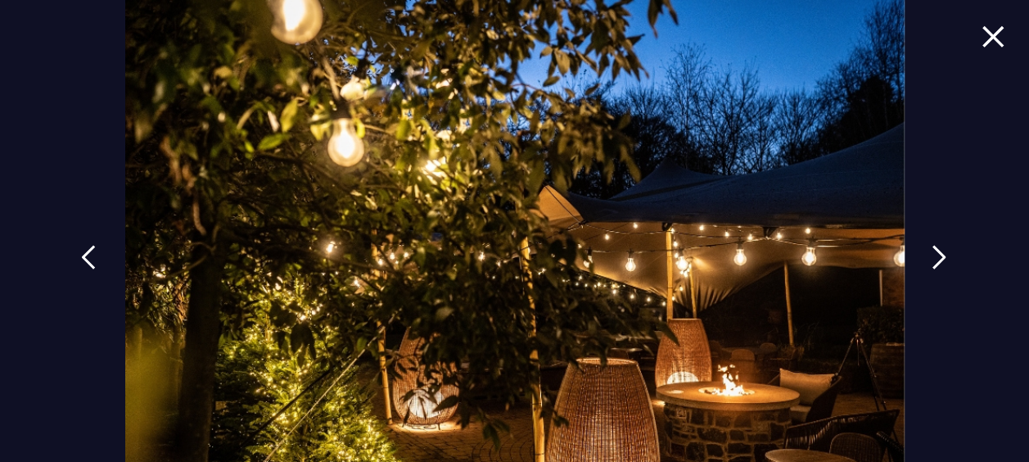
click at [983, 34] on img at bounding box center [992, 36] width 23 height 22
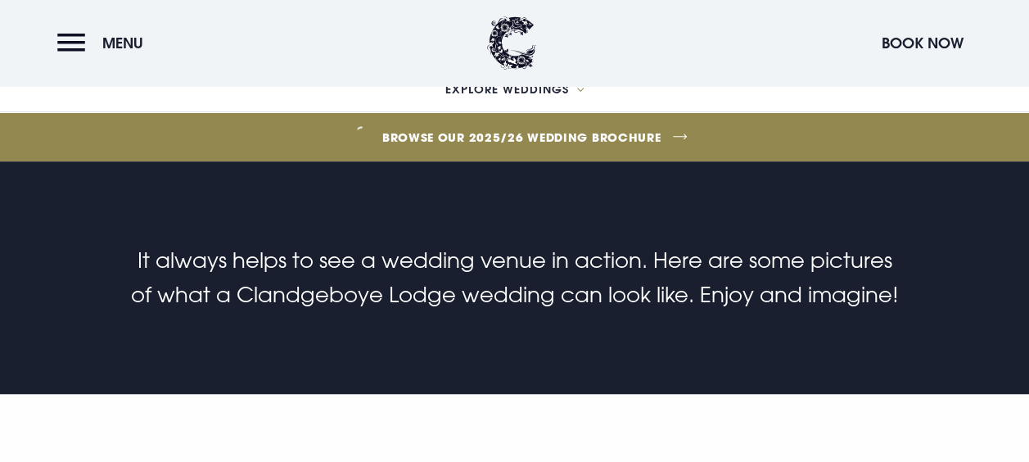
scroll to position [365, 0]
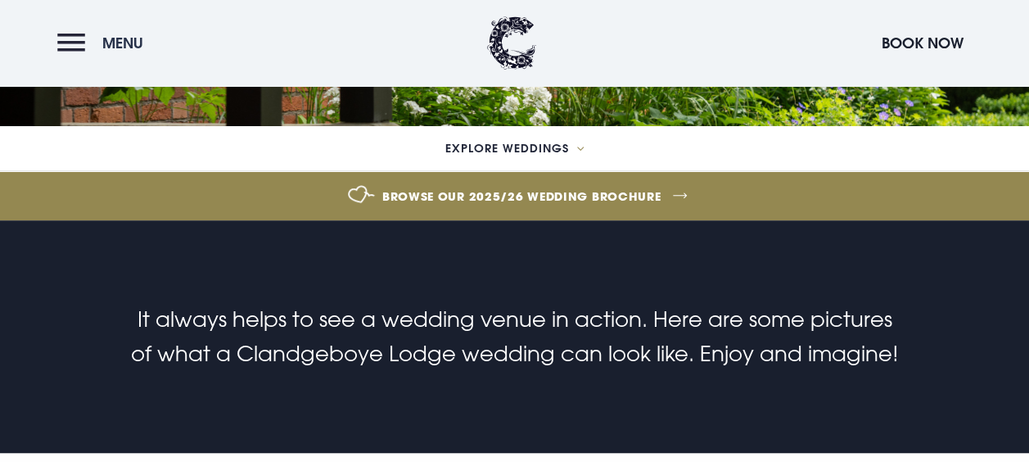
click at [78, 38] on button "Menu" at bounding box center [104, 42] width 94 height 35
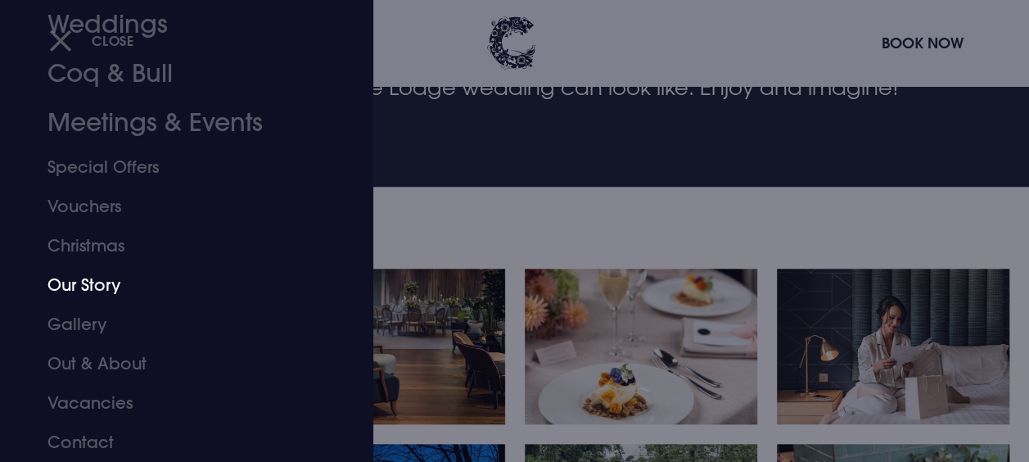
scroll to position [638, 0]
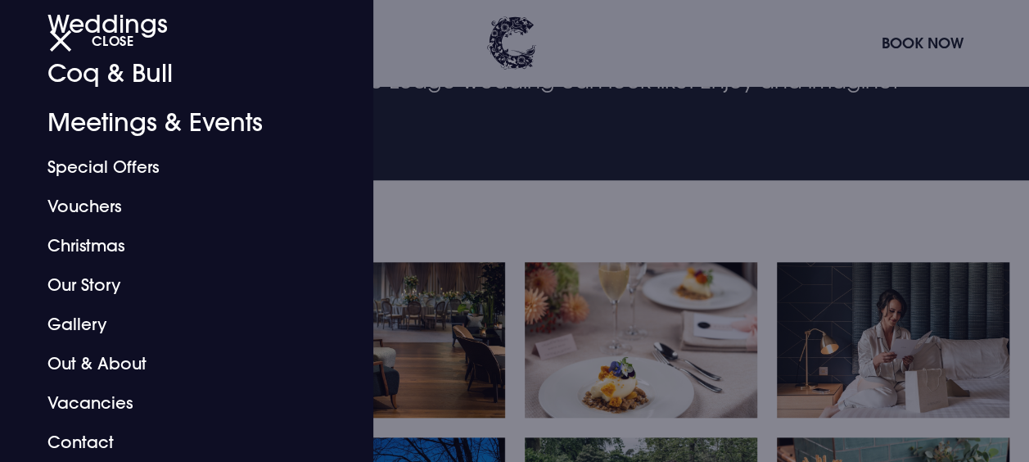
click at [422, 38] on div "Close" at bounding box center [532, 40] width 967 height 34
click at [111, 40] on span "Close" at bounding box center [113, 40] width 43 height 17
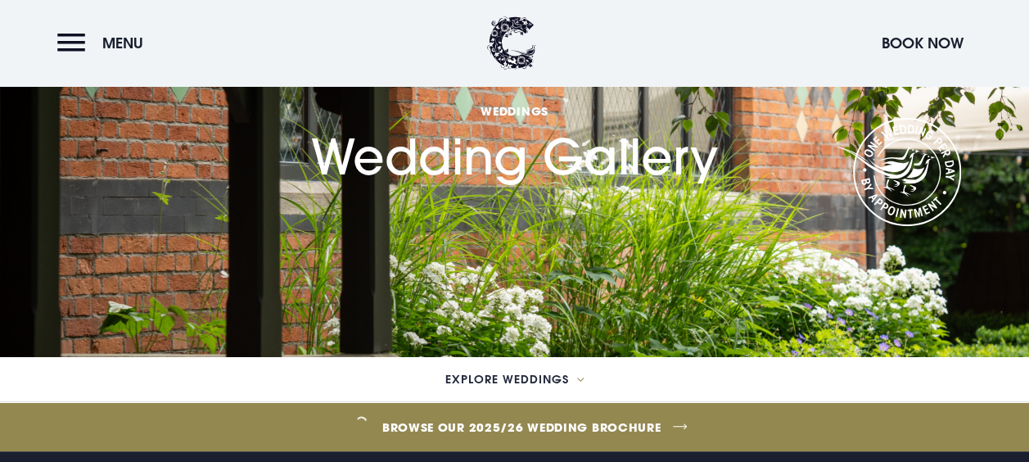
scroll to position [0, 0]
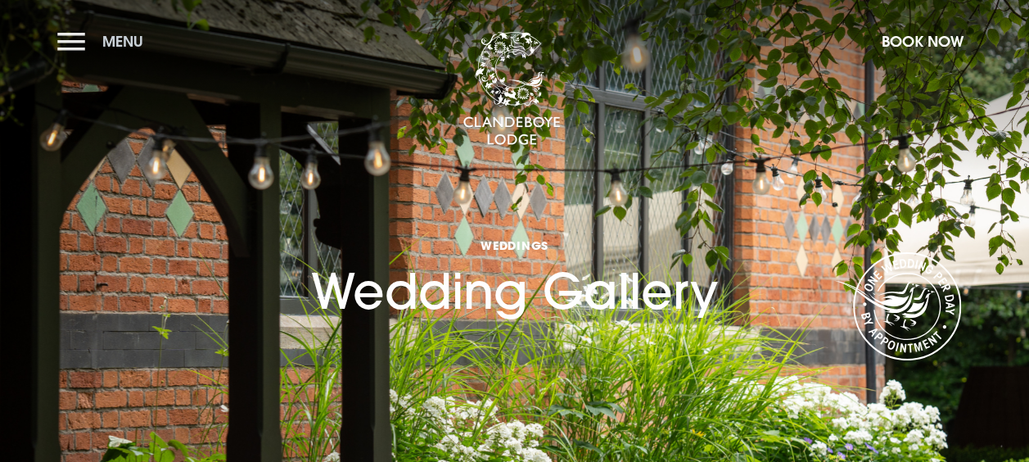
click at [105, 34] on span "Menu" at bounding box center [122, 41] width 41 height 19
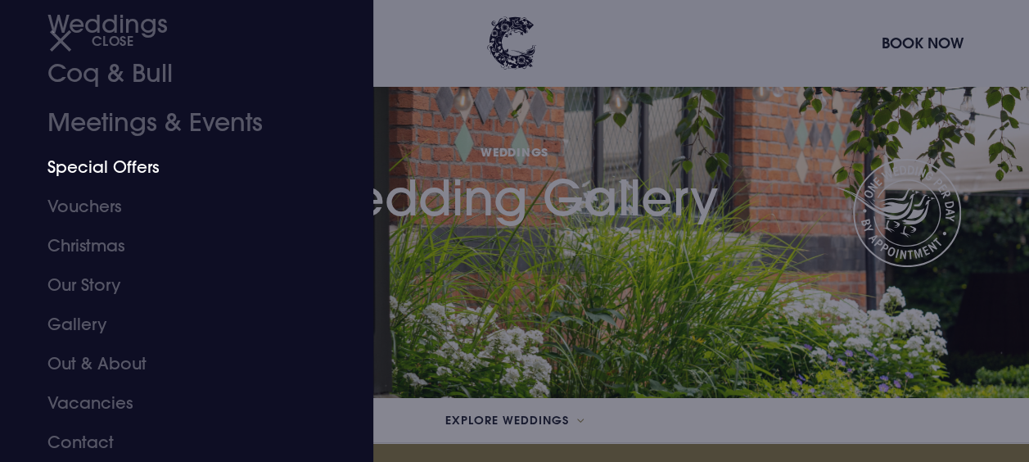
scroll to position [96, 0]
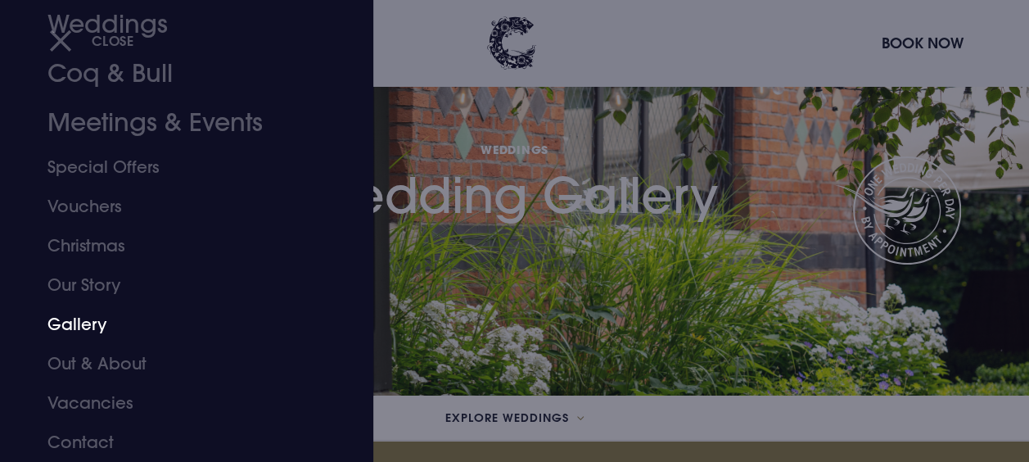
click at [87, 331] on link "Gallery" at bounding box center [175, 323] width 256 height 39
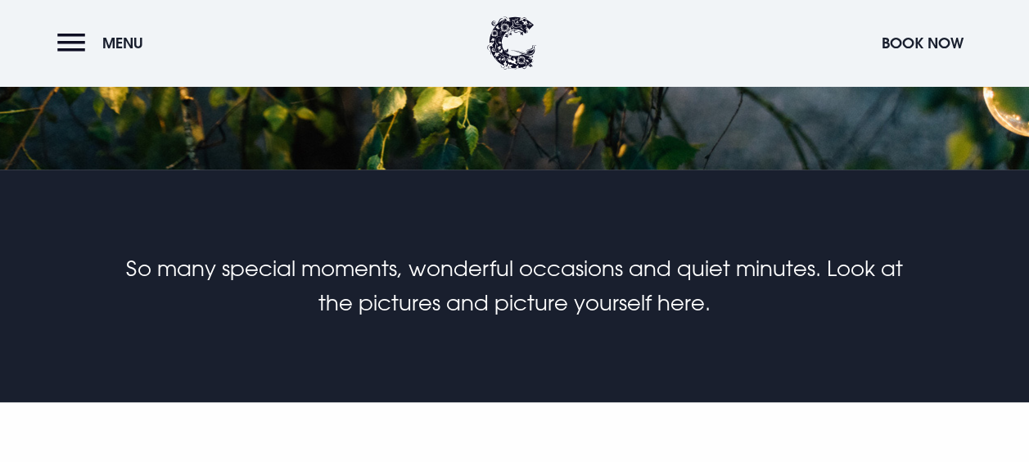
scroll to position [322, 0]
